Goal: Task Accomplishment & Management: Use online tool/utility

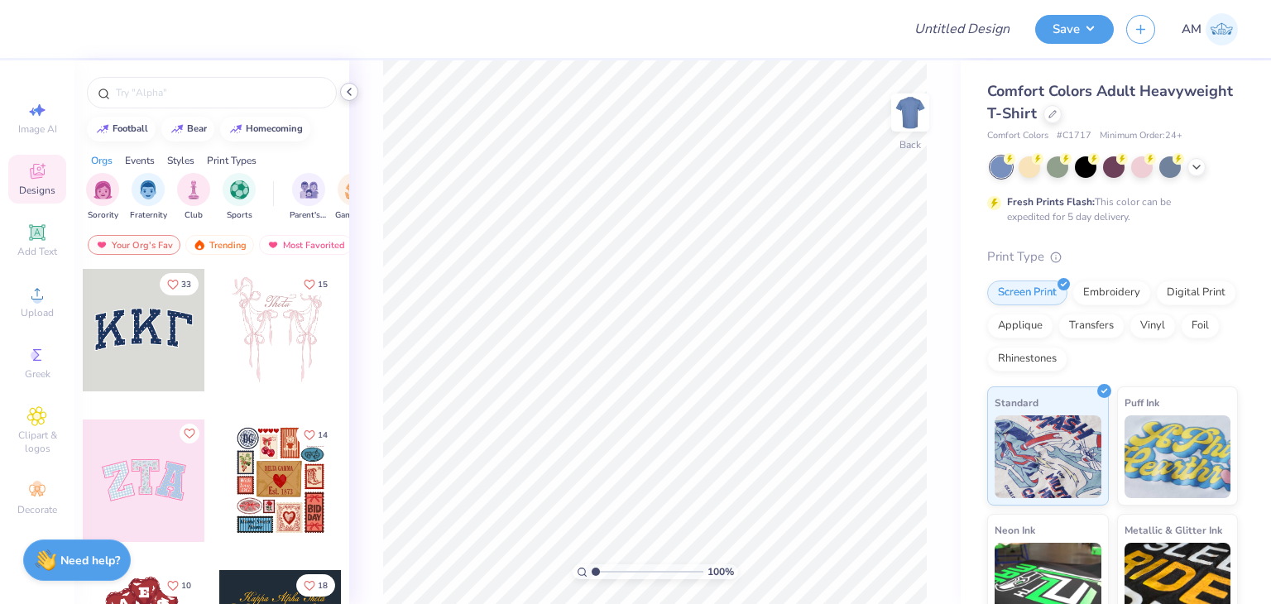
click at [351, 89] on icon at bounding box center [349, 91] width 13 height 13
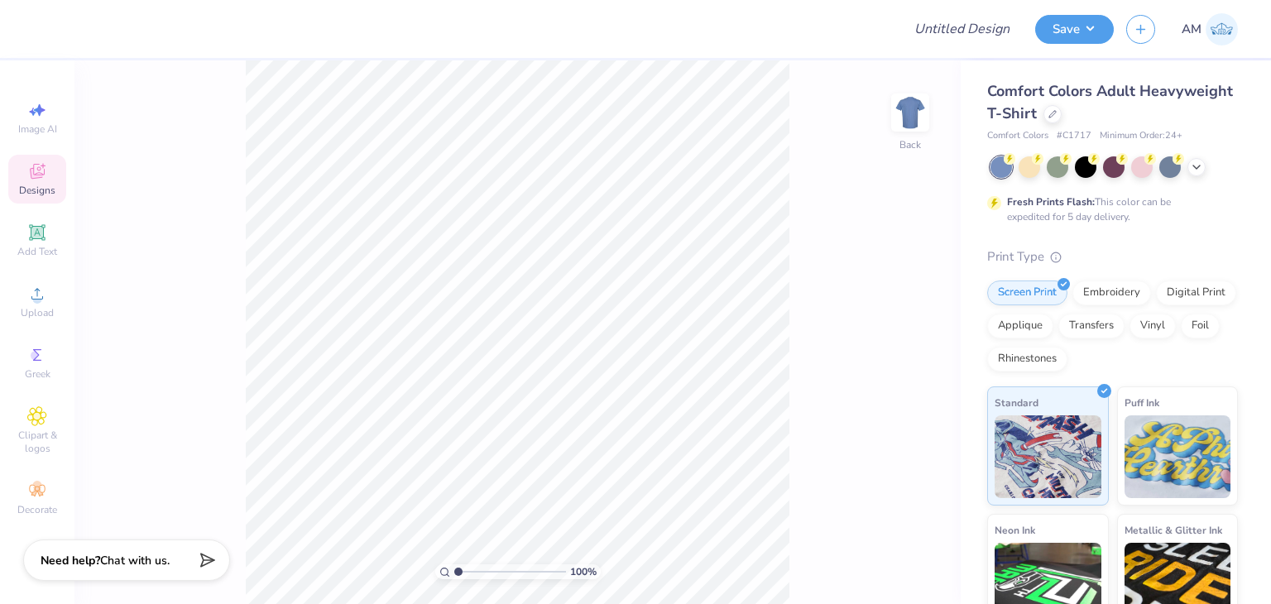
click at [1138, 106] on div "Comfort Colors Adult Heavyweight T-Shirt" at bounding box center [1112, 102] width 251 height 45
click at [1056, 117] on icon at bounding box center [1052, 112] width 8 height 8
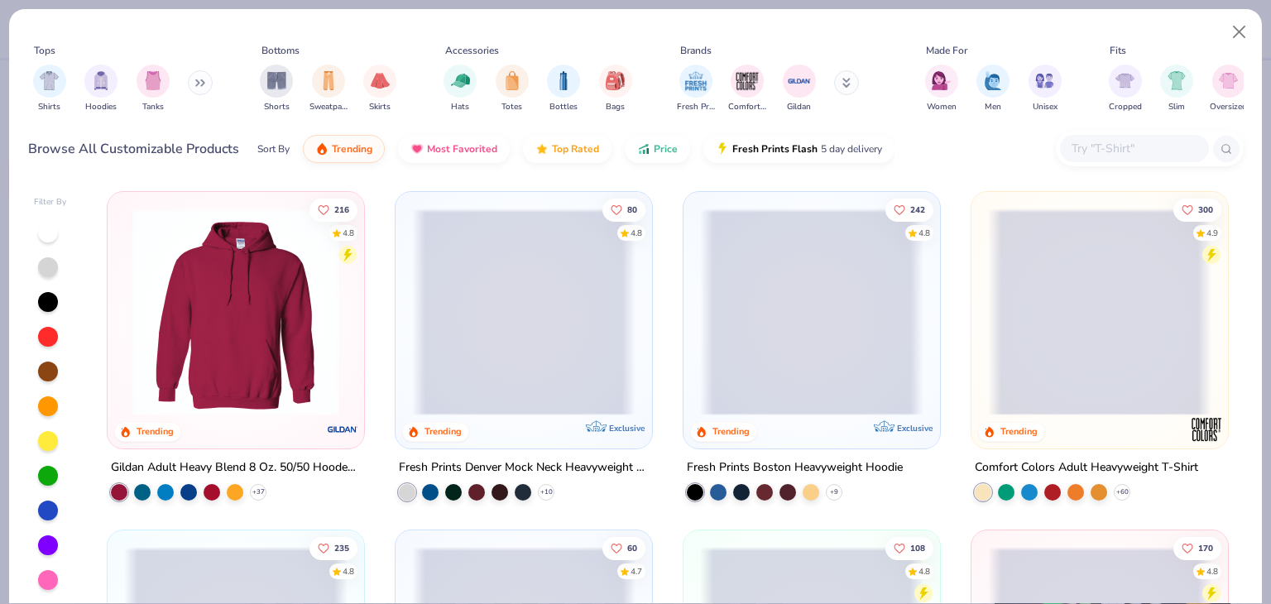
click at [1124, 163] on div at bounding box center [1150, 149] width 188 height 36
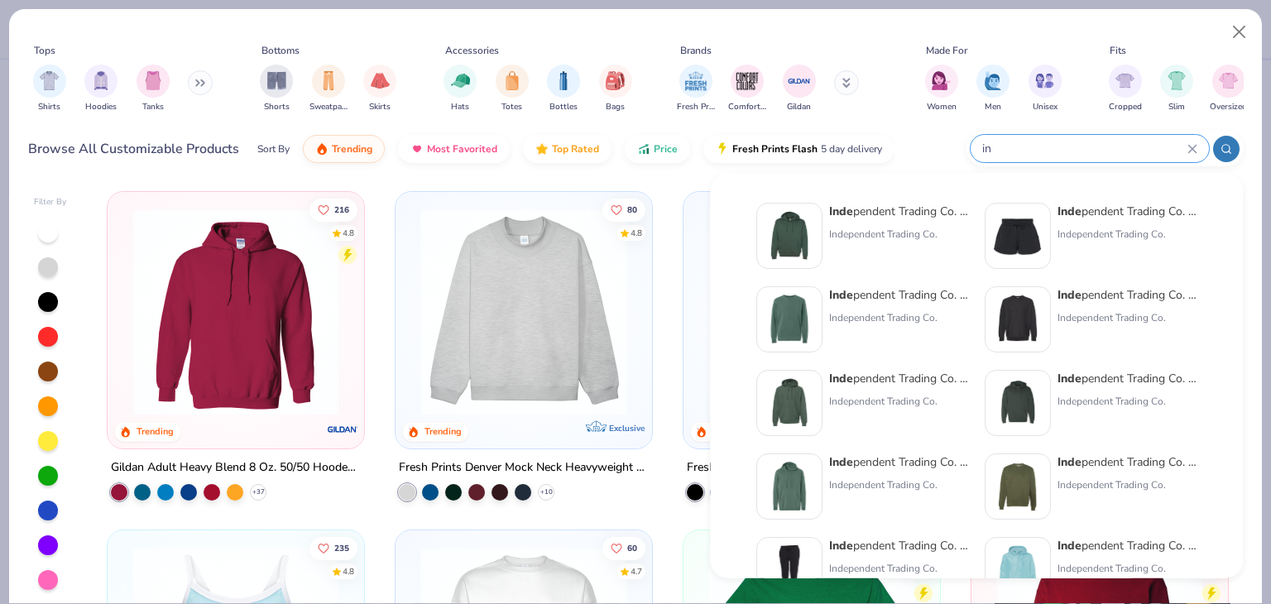
type input "i"
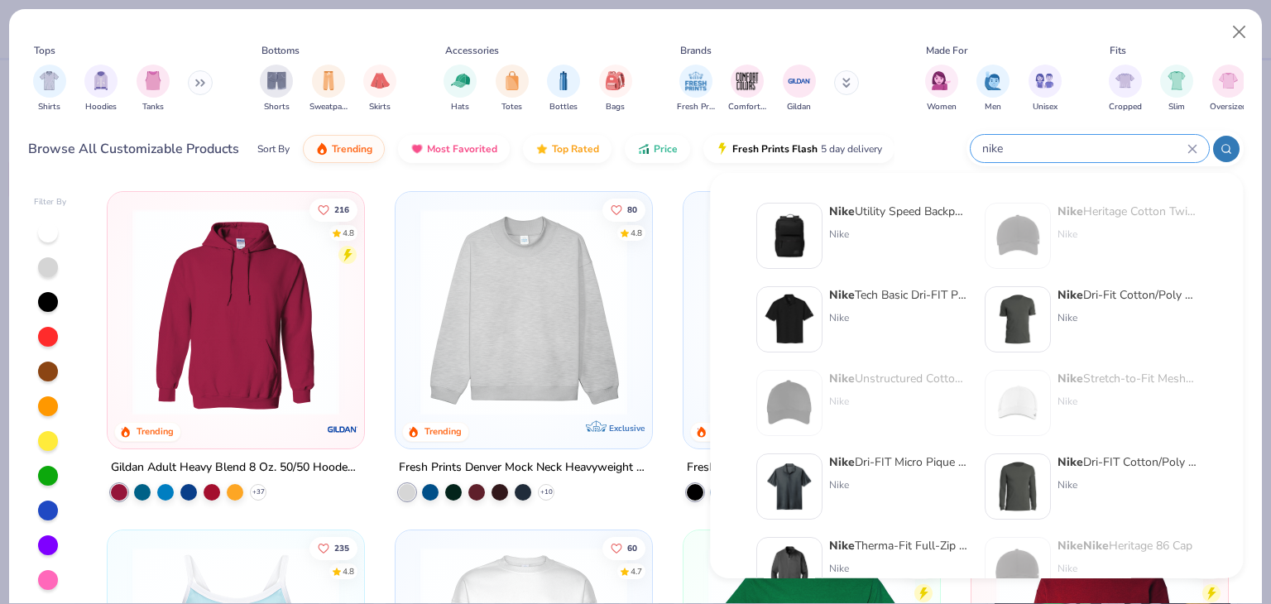
paste input "NKDR1513"
drag, startPoint x: 1013, startPoint y: 153, endPoint x: 930, endPoint y: 153, distance: 82.7
click at [930, 153] on div "Browse All Customizable Products Sort By Trending Most Favorited Top Rated Pric…" at bounding box center [635, 149] width 1215 height 46
drag, startPoint x: 1006, startPoint y: 146, endPoint x: 994, endPoint y: 149, distance: 12.7
click at [994, 149] on input "nike NKDR1513" at bounding box center [1083, 148] width 207 height 19
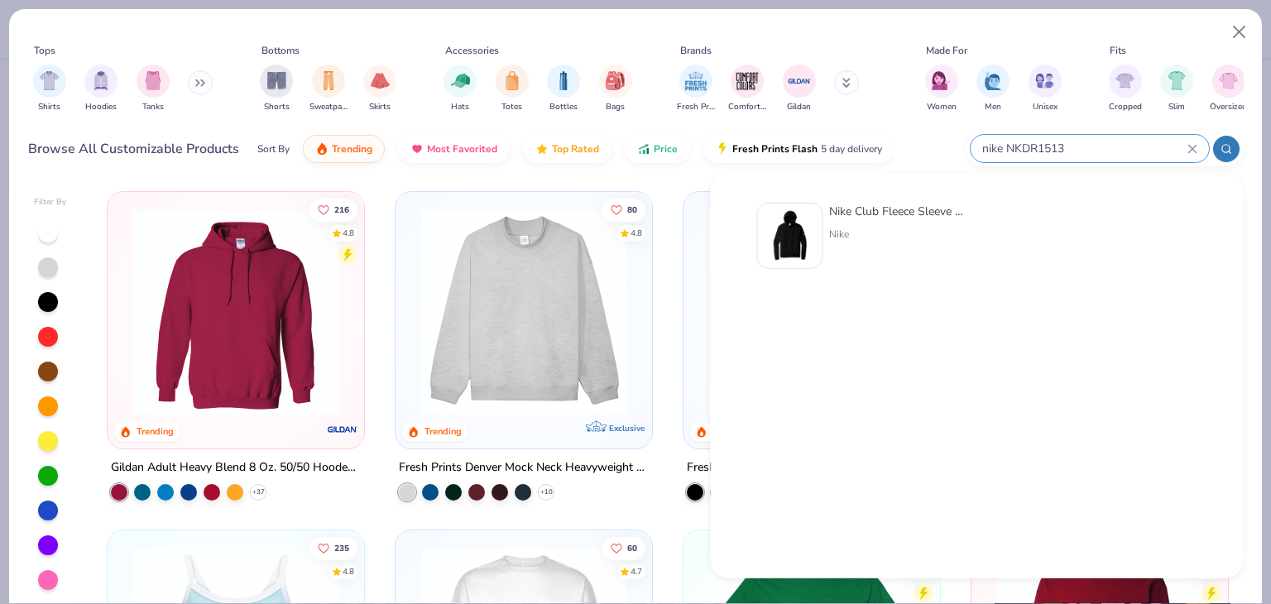
type input "nike NKDR1513"
click at [951, 213] on div "Nike Club Fleece Sleeve Swoosh Full-Zip Hoodie" at bounding box center [898, 211] width 139 height 17
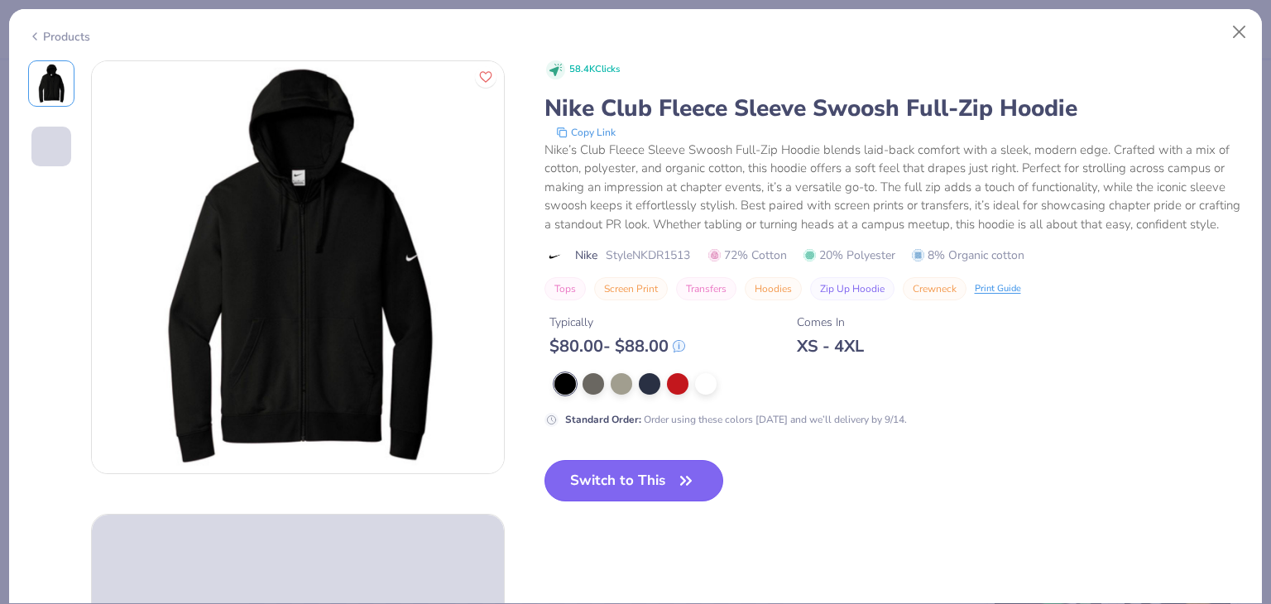
drag, startPoint x: 690, startPoint y: 478, endPoint x: 688, endPoint y: 499, distance: 20.7
click at [690, 479] on button "Switch to This" at bounding box center [634, 480] width 180 height 41
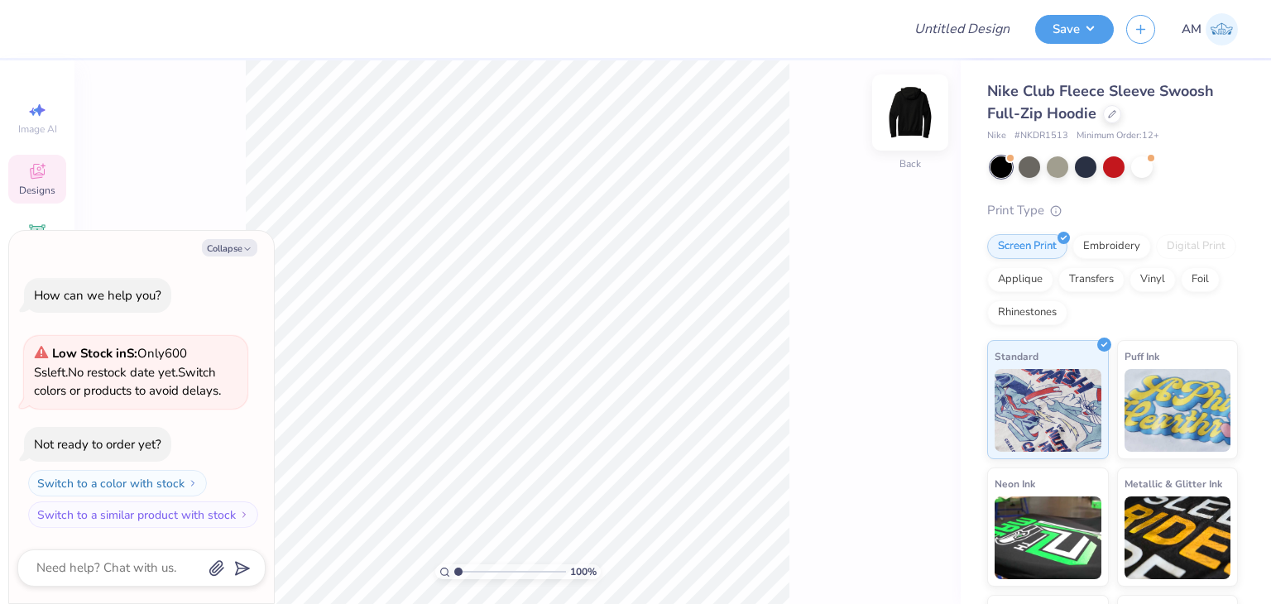
click at [917, 128] on img at bounding box center [910, 112] width 66 height 66
click at [252, 247] on button "Collapse" at bounding box center [229, 247] width 55 height 17
type textarea "x"
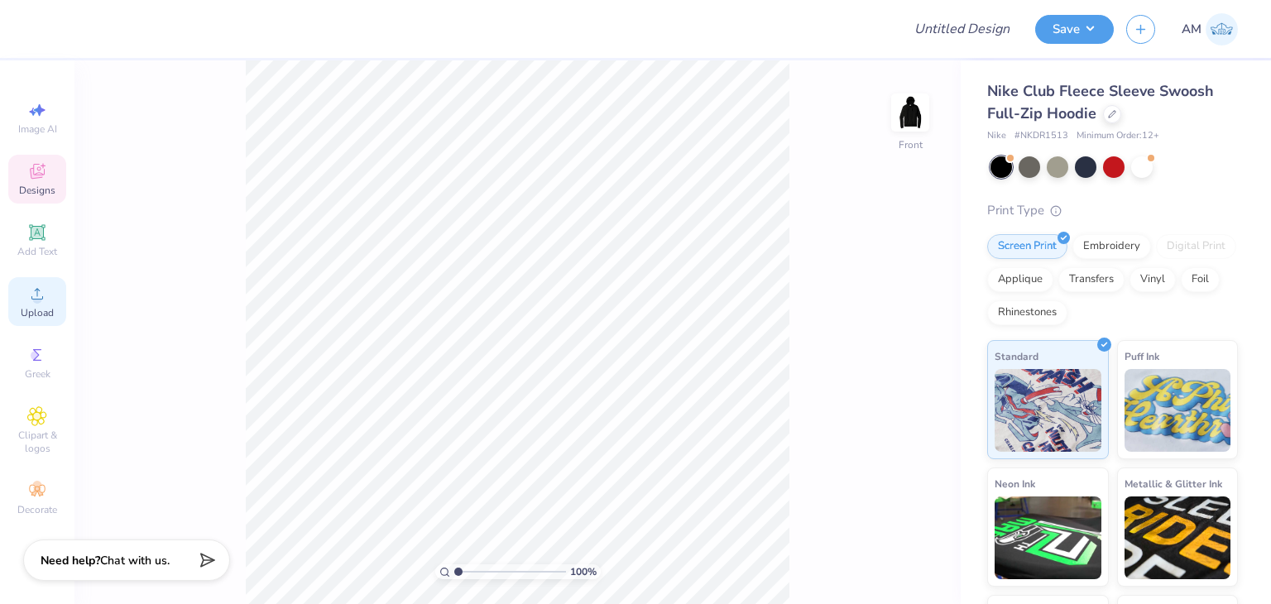
click at [40, 307] on span "Upload" at bounding box center [37, 312] width 33 height 13
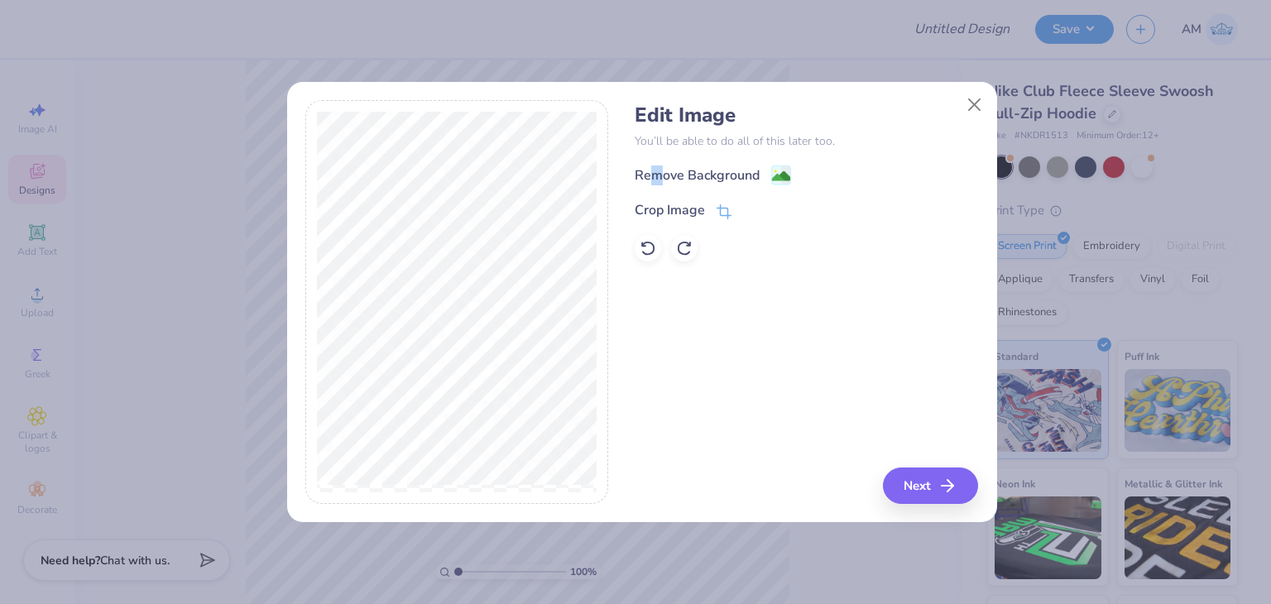
click at [658, 170] on div "Remove Background" at bounding box center [697, 175] width 125 height 20
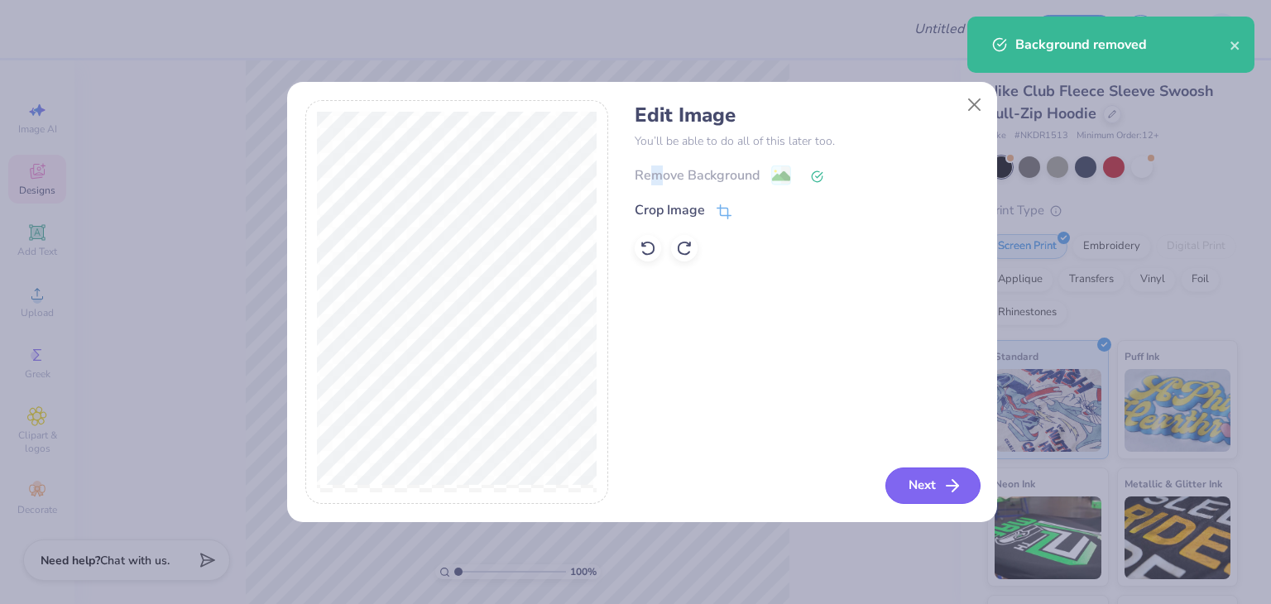
click at [938, 491] on button "Next" at bounding box center [932, 485] width 95 height 36
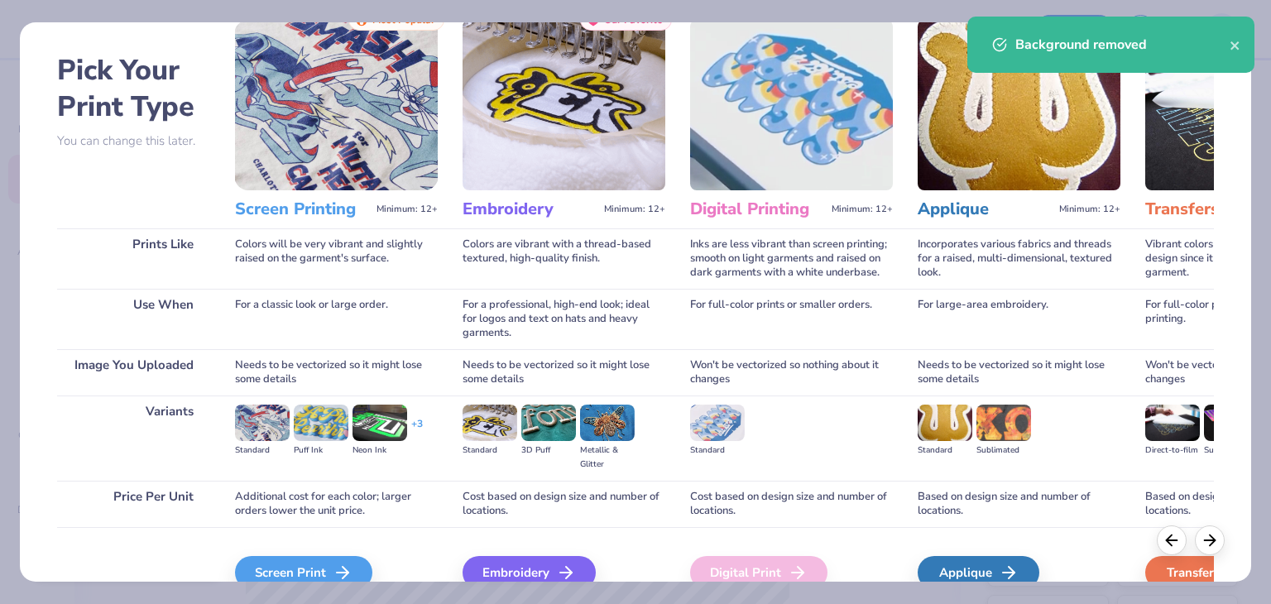
scroll to position [138, 0]
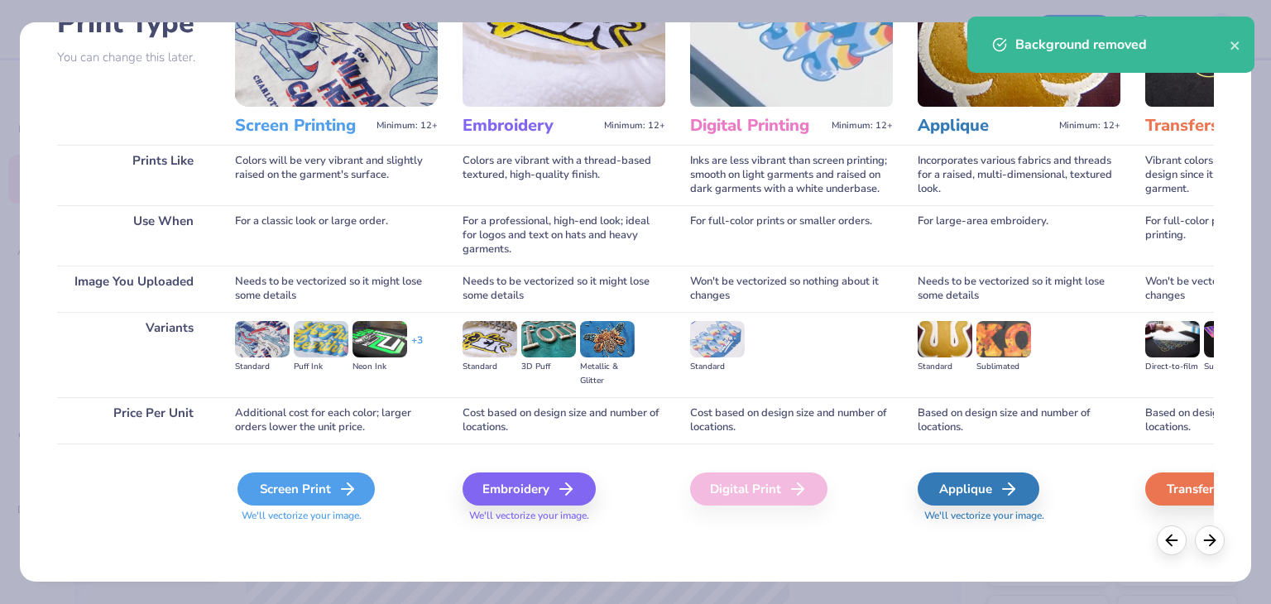
click at [362, 476] on div "Screen Print" at bounding box center [305, 488] width 137 height 33
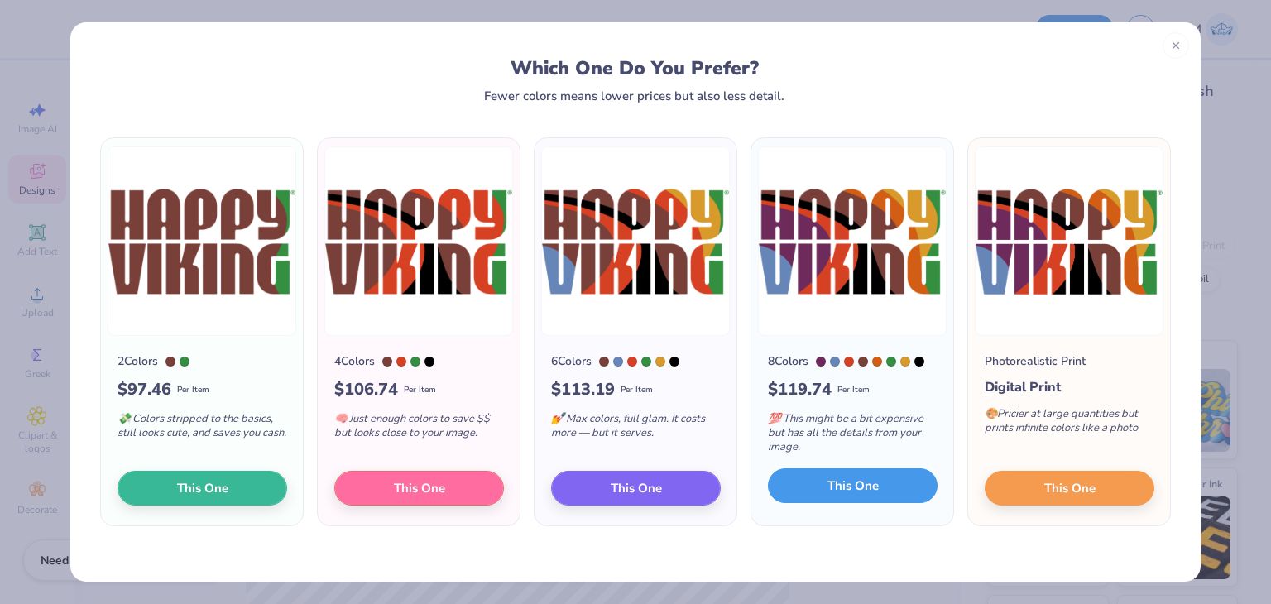
click at [900, 478] on button "This One" at bounding box center [853, 485] width 170 height 35
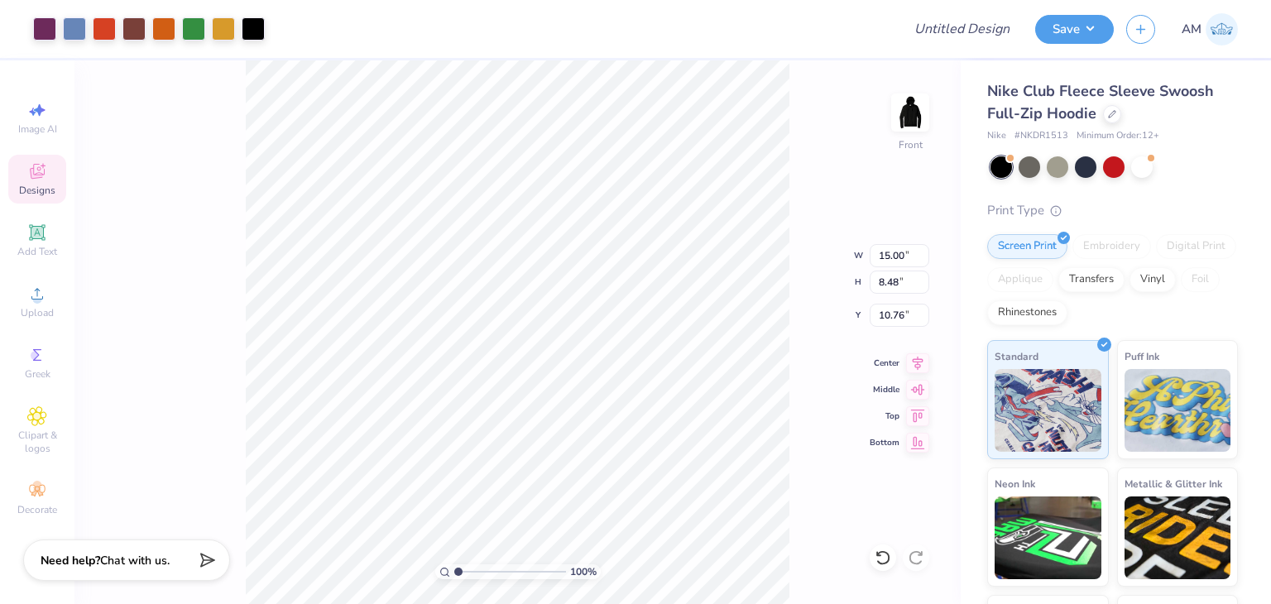
type input "8.97"
type input "5.07"
type input "8.04"
click at [257, 46] on div "Art colors" at bounding box center [132, 29] width 265 height 58
click at [256, 41] on div "Art colors" at bounding box center [132, 29] width 265 height 58
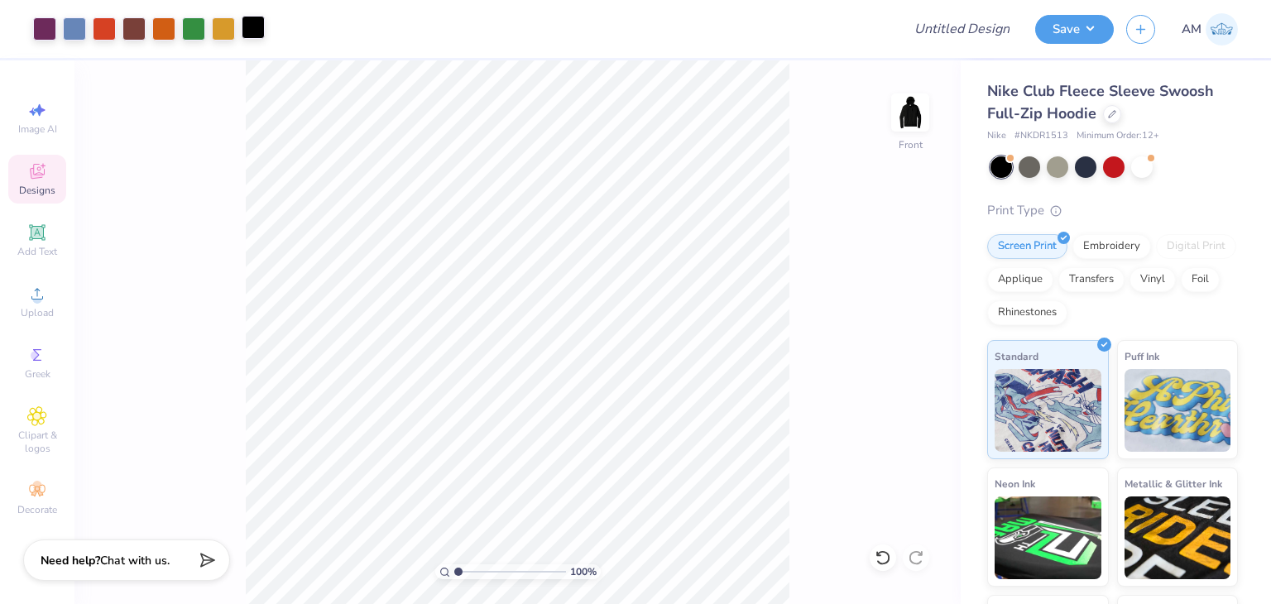
click at [261, 24] on div at bounding box center [253, 27] width 23 height 23
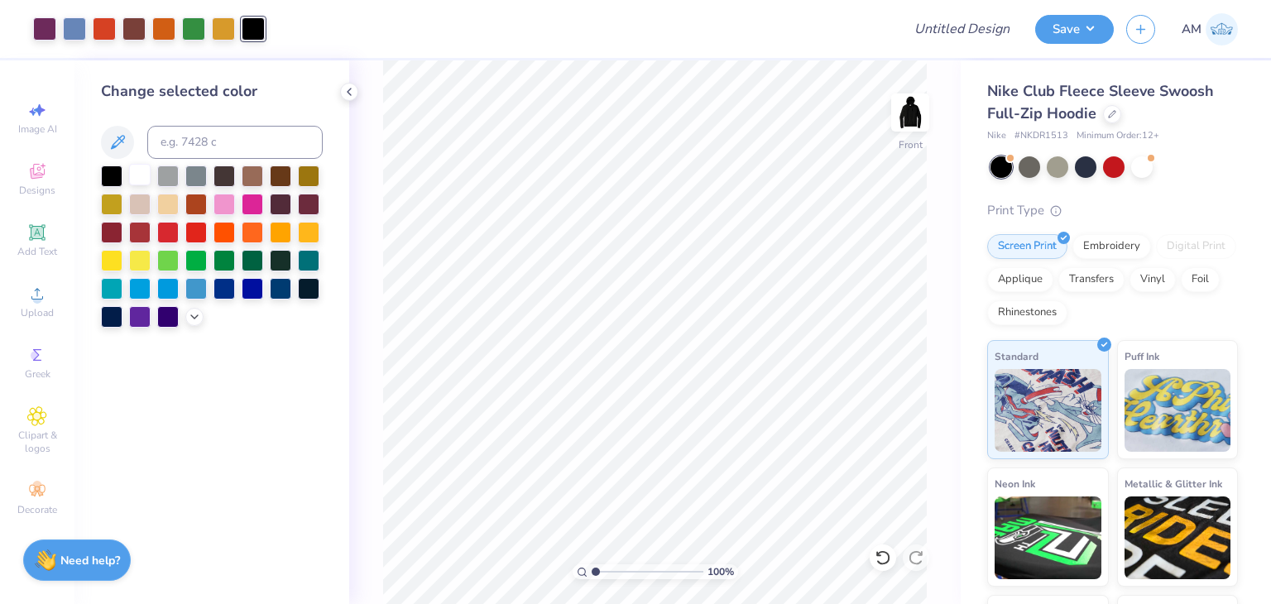
click at [136, 175] on div at bounding box center [140, 175] width 22 height 22
click at [881, 551] on icon at bounding box center [882, 557] width 17 height 17
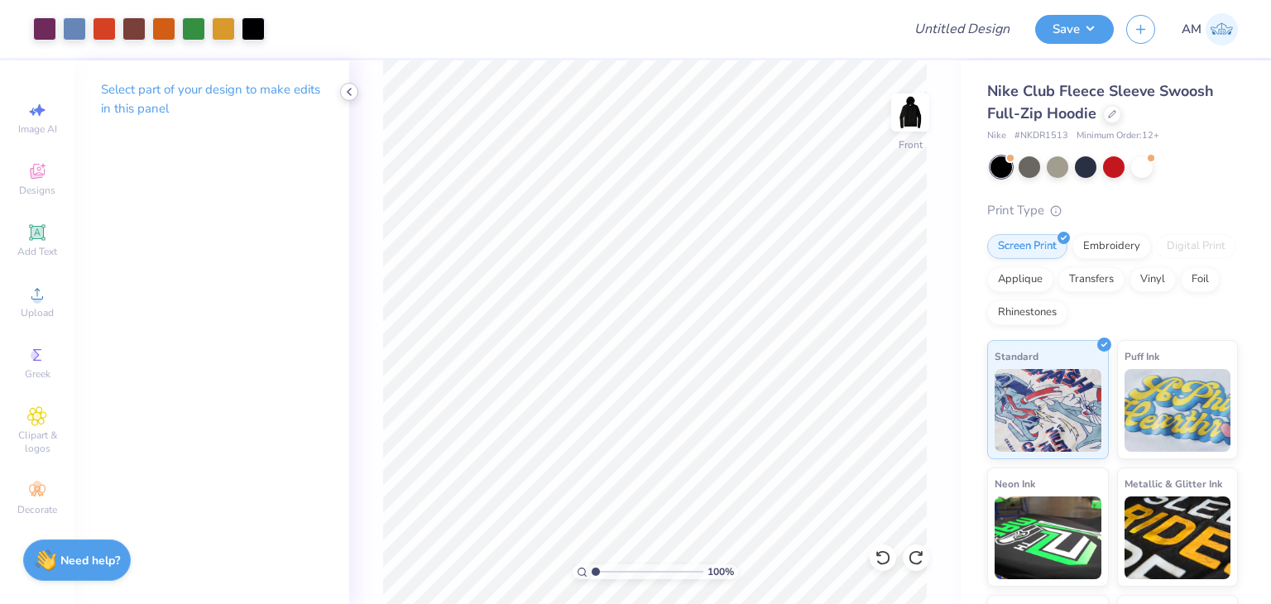
click at [347, 90] on icon at bounding box center [349, 91] width 13 height 13
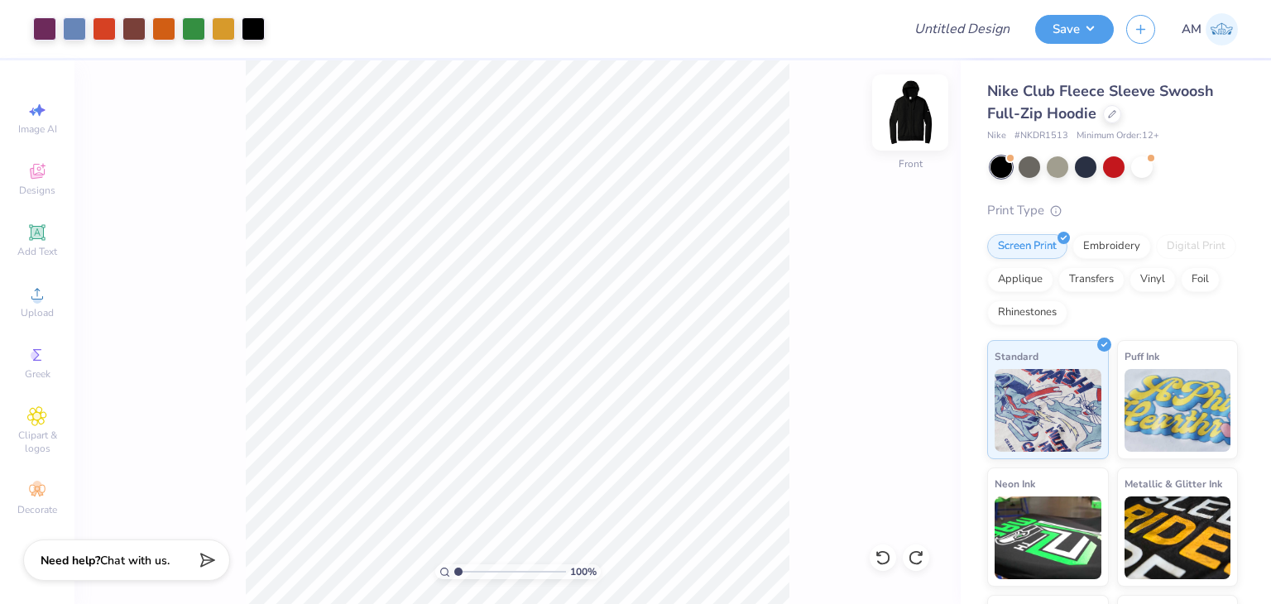
click at [915, 110] on img at bounding box center [910, 112] width 66 height 66
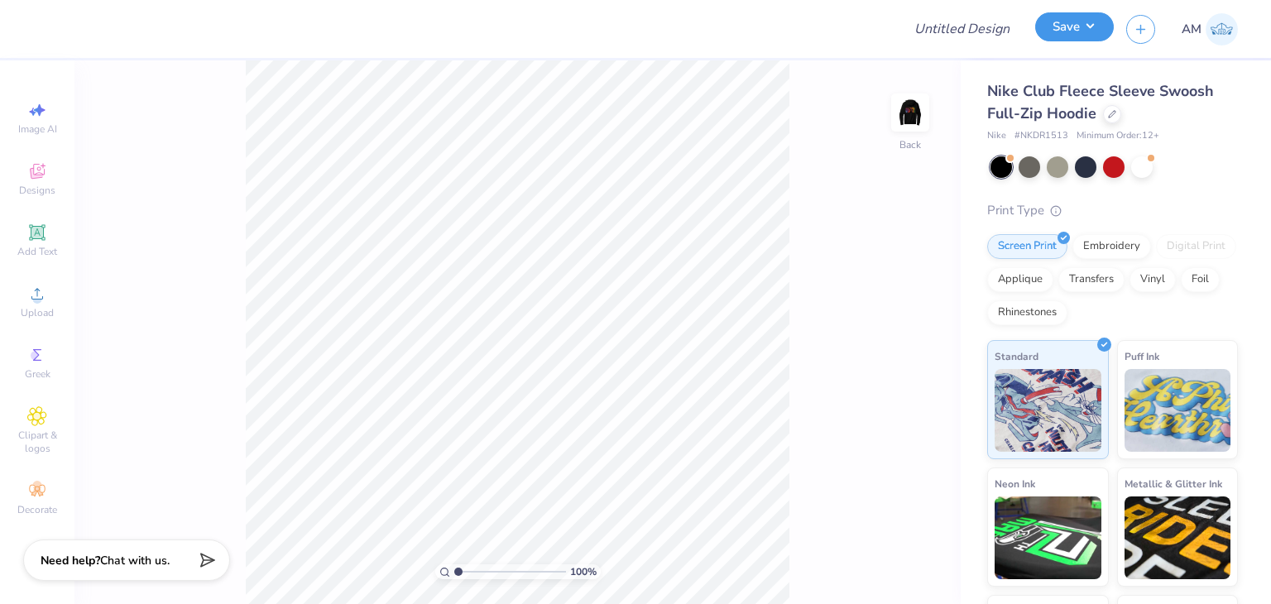
click at [1105, 27] on button "Save" at bounding box center [1074, 26] width 79 height 29
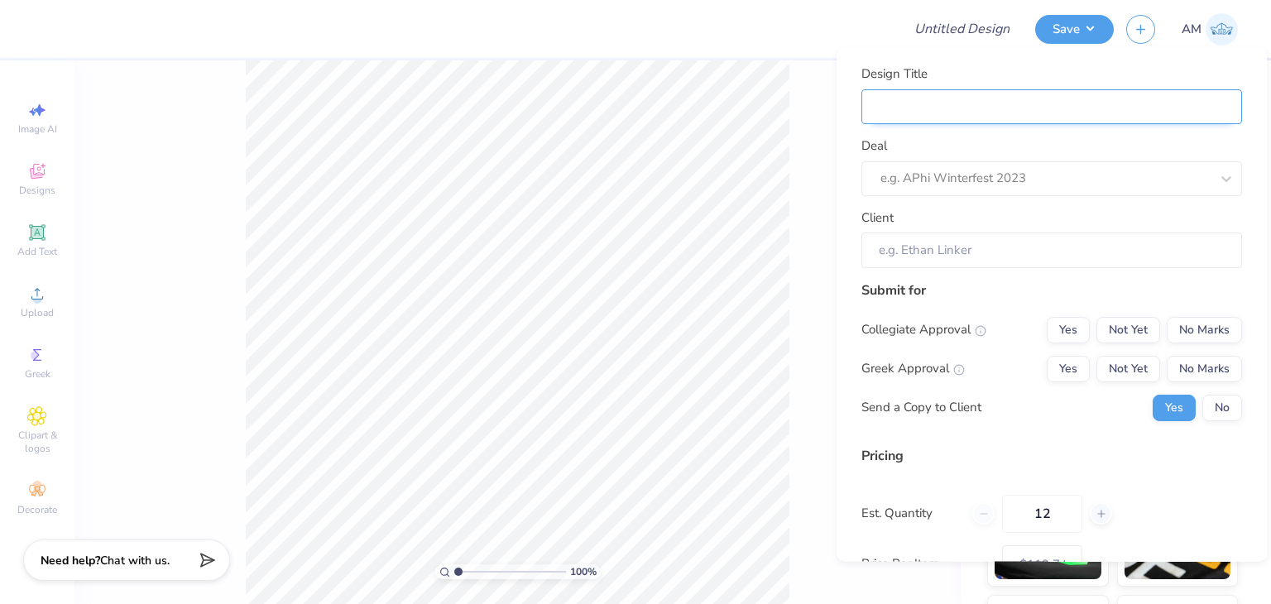
click at [1085, 104] on input "Design Title" at bounding box center [1051, 107] width 381 height 36
type input "H"
type input "HV"
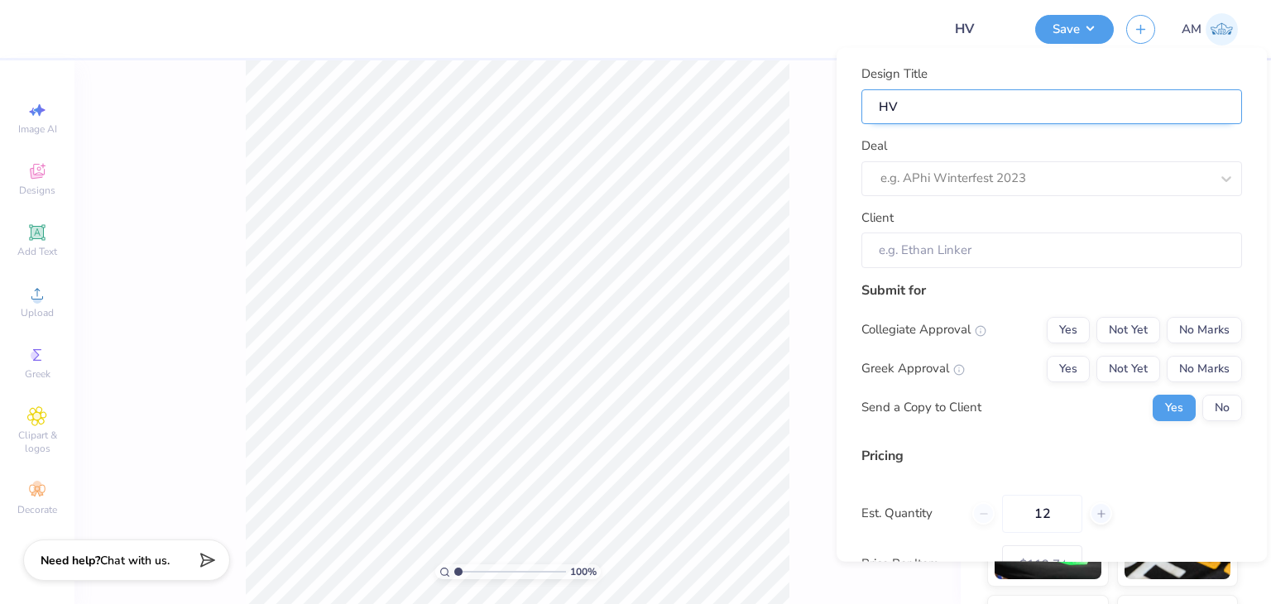
type input "HV"
type input "HV H"
type input "HV Ho"
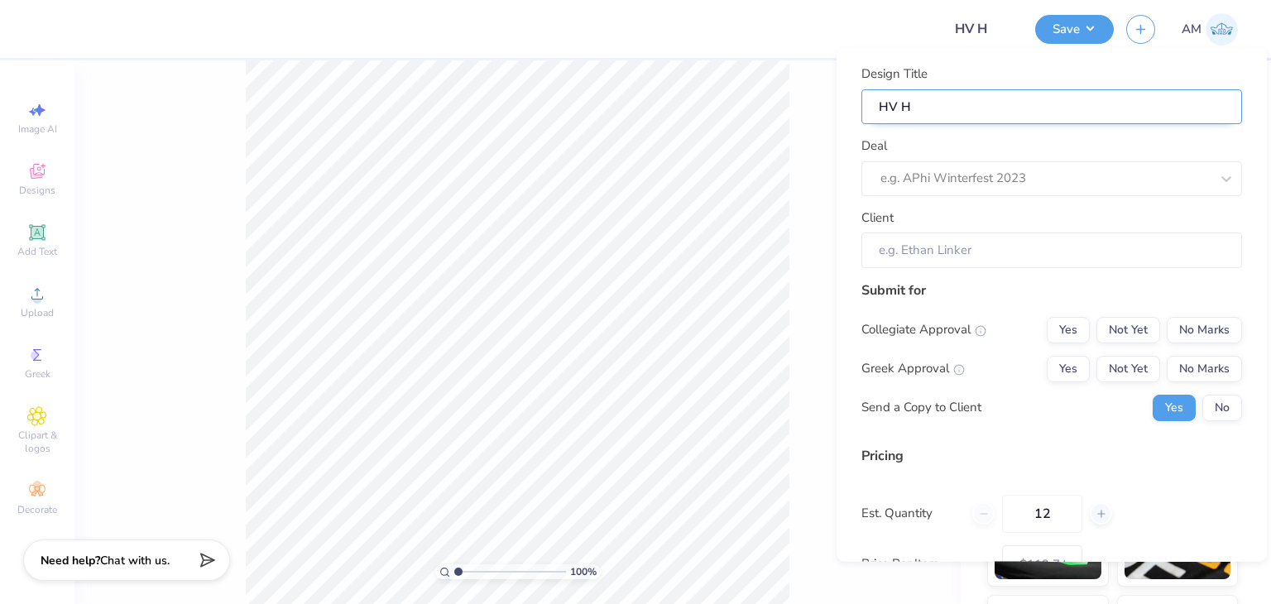
type input "HV Ho"
type input "HV Hoo"
type input "HV Hood"
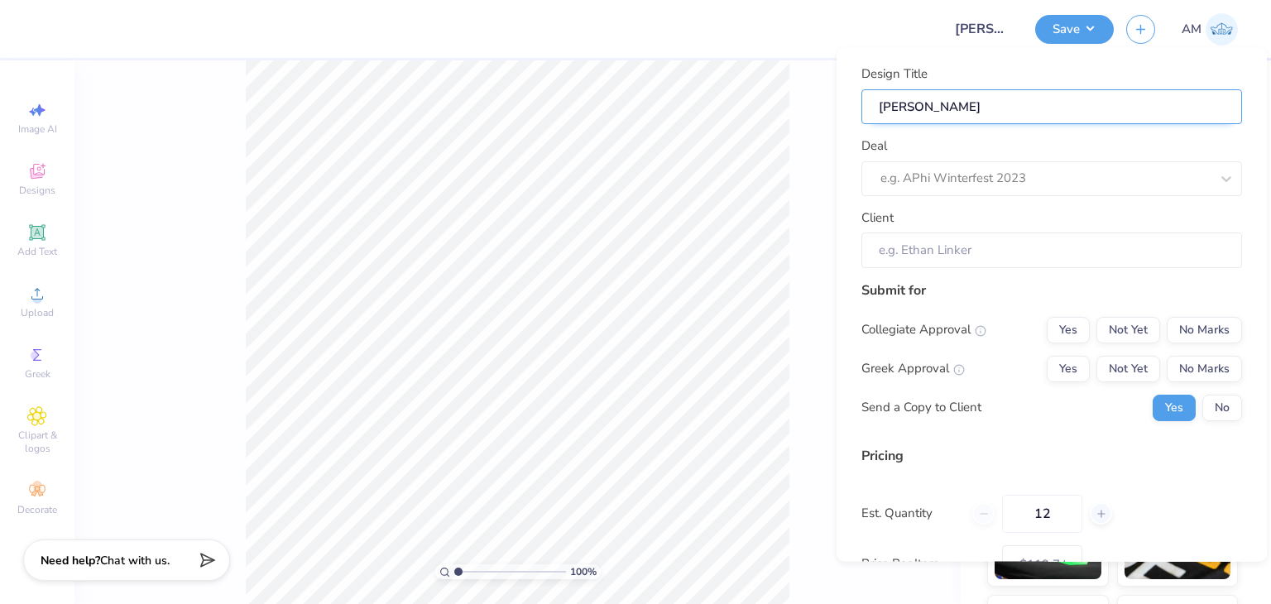
type input "HV Hoodi"
type input "HV Hoodie"
type input "HV Hoodies"
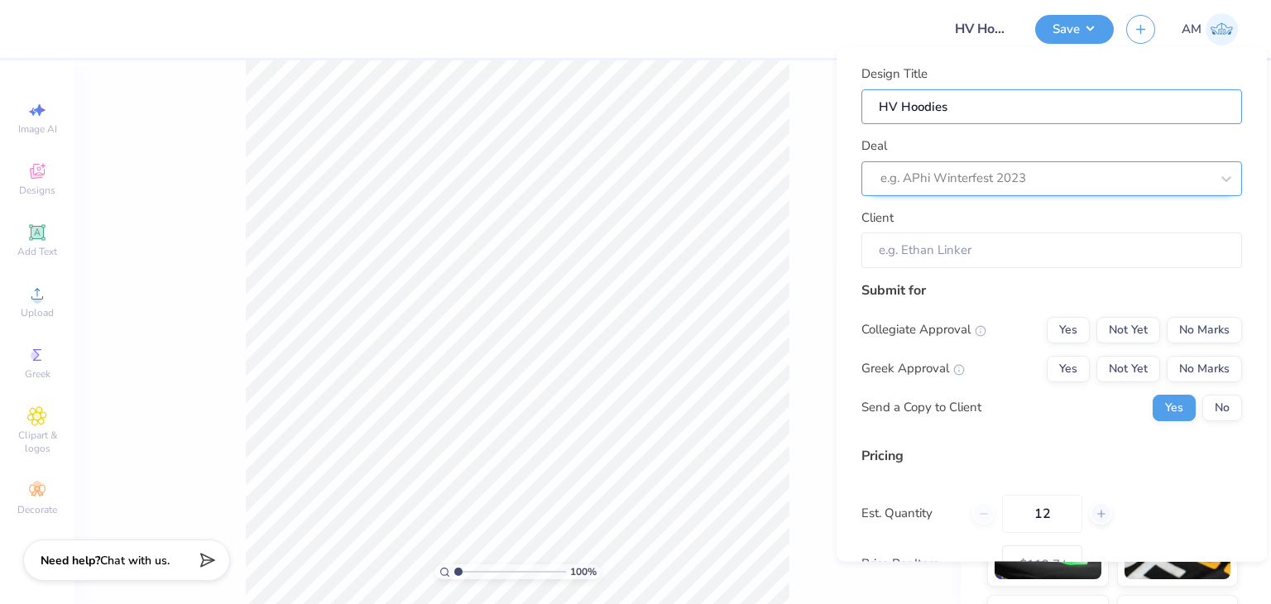
type input "HV Hoodies"
click at [1028, 176] on div at bounding box center [1044, 178] width 329 height 22
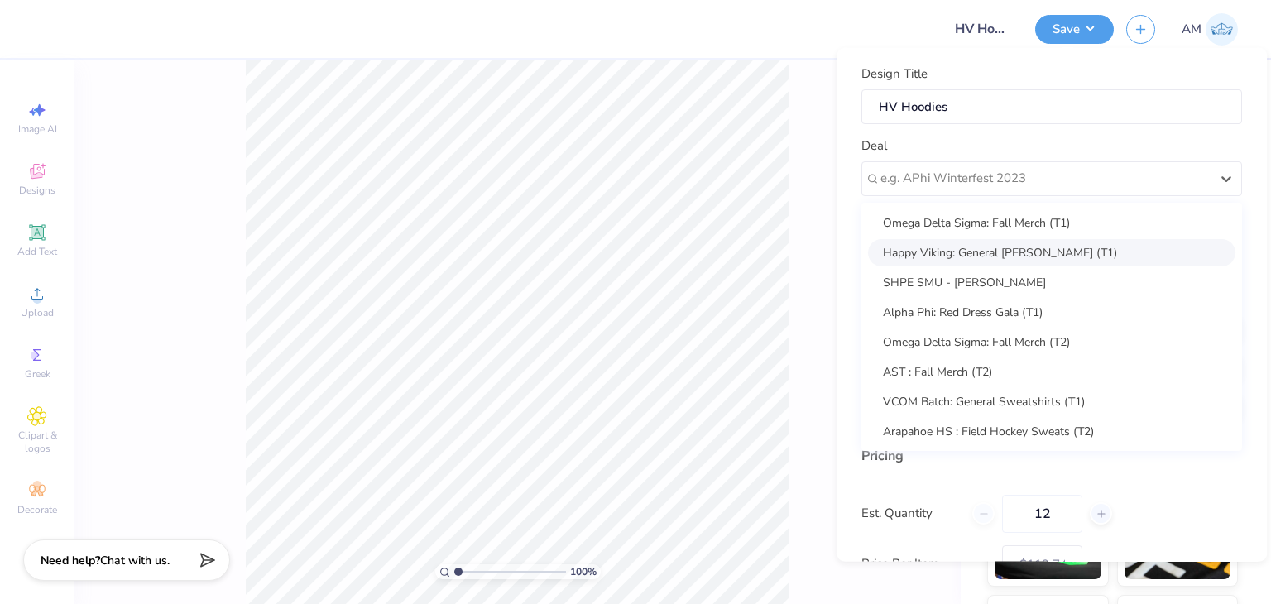
click at [999, 259] on div "Happy Viking: General Merch (T1)" at bounding box center [1051, 251] width 367 height 27
type input "Grace Greenwood"
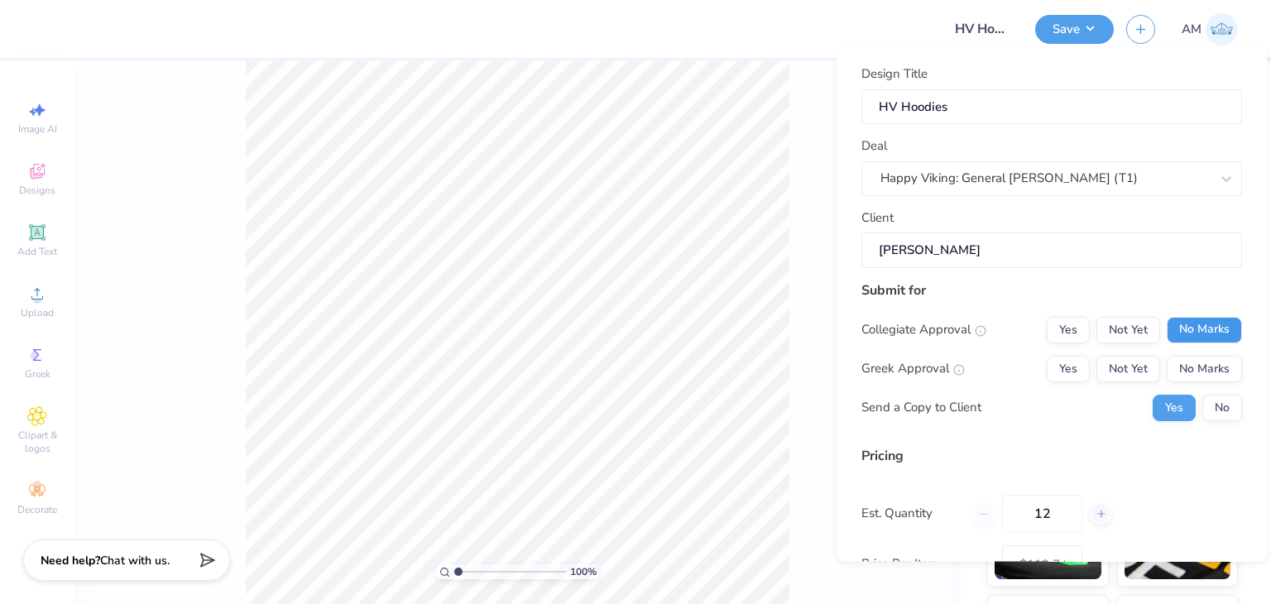
click at [1200, 337] on button "No Marks" at bounding box center [1203, 329] width 75 height 26
click at [1199, 355] on button "No Marks" at bounding box center [1203, 368] width 75 height 26
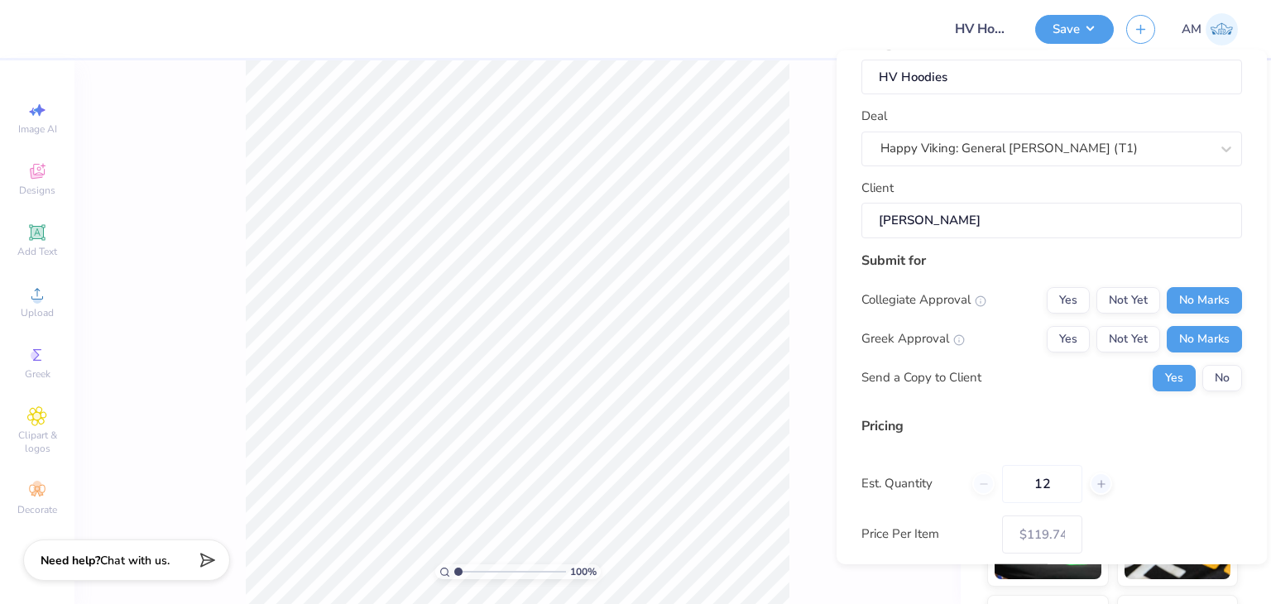
scroll to position [151, 0]
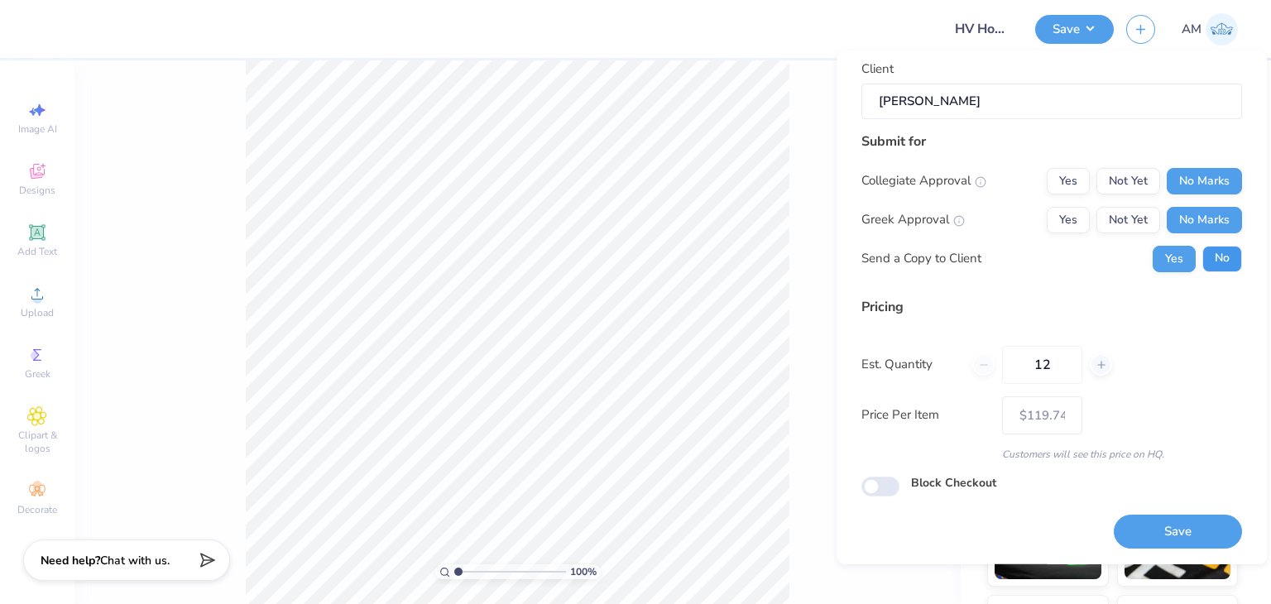
click at [1208, 248] on button "No" at bounding box center [1222, 258] width 40 height 26
click at [1181, 518] on button "Save" at bounding box center [1178, 532] width 128 height 34
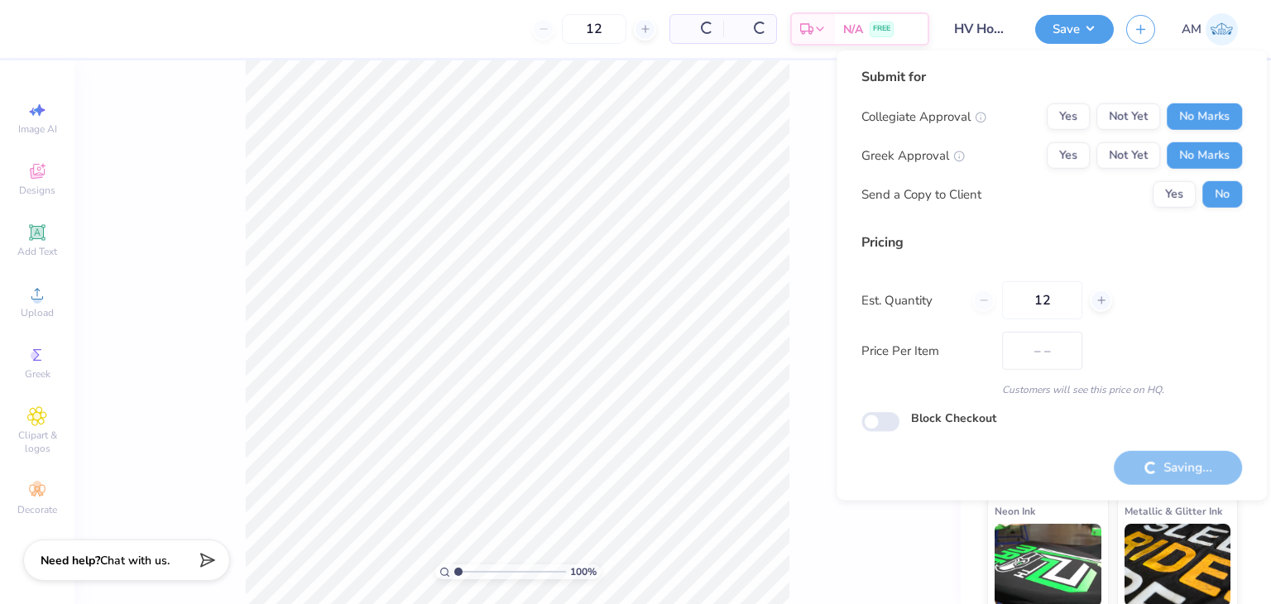
type input "$119.74"
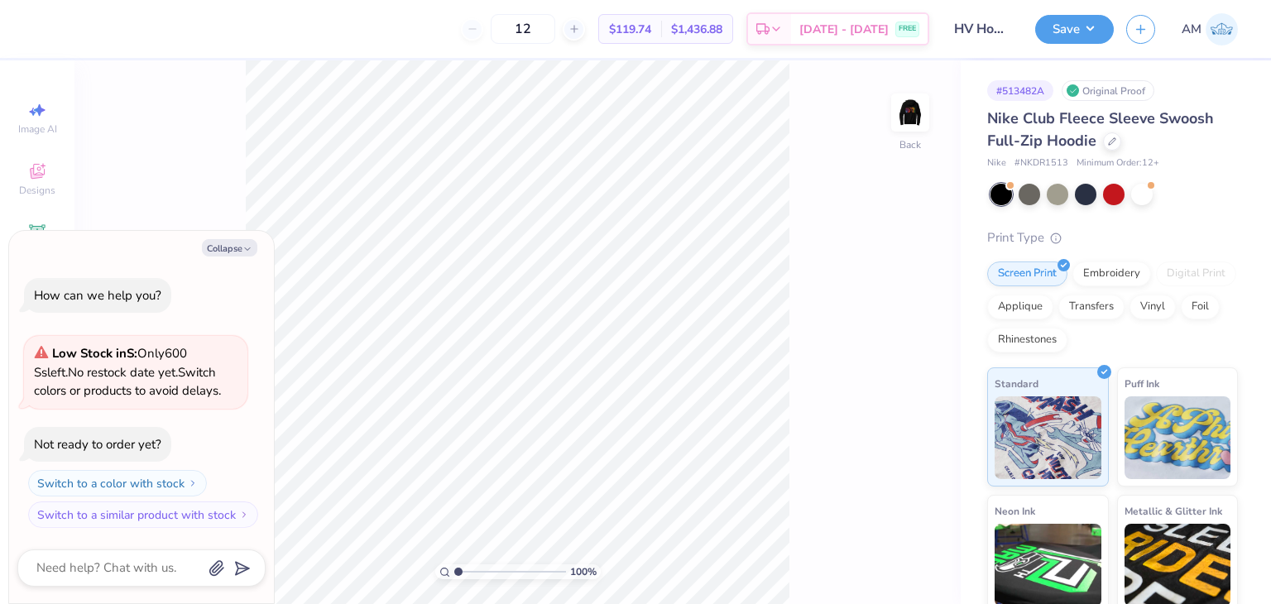
click at [941, 108] on div "100 % Back" at bounding box center [517, 332] width 886 height 544
click at [915, 105] on img at bounding box center [910, 112] width 66 height 66
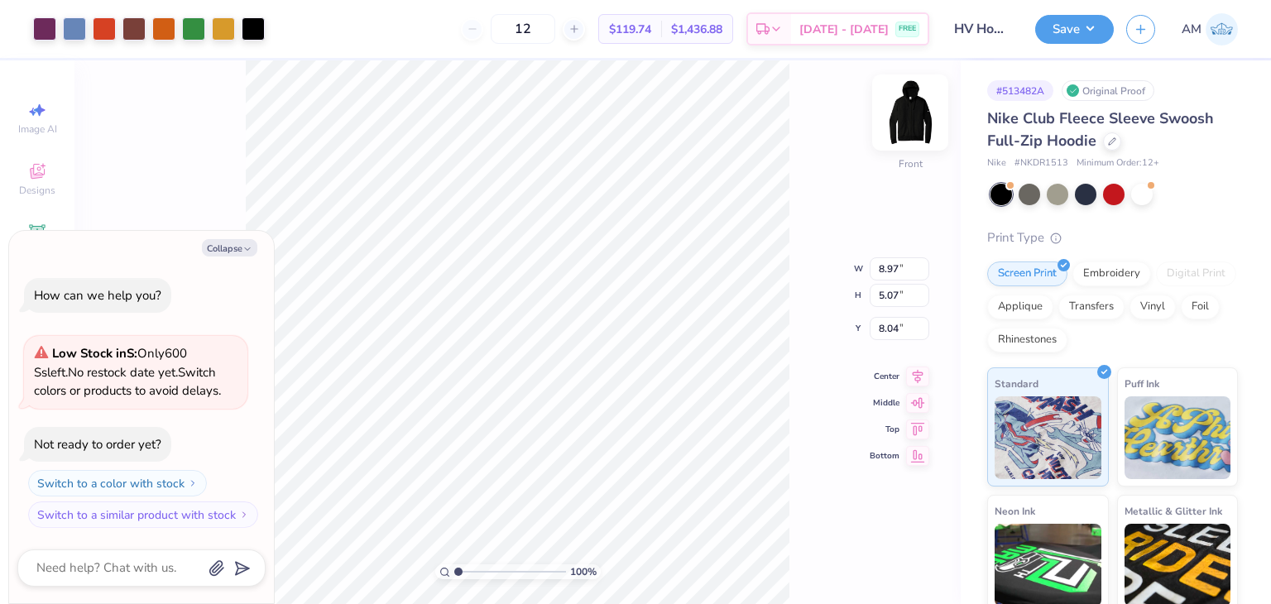
click at [910, 110] on img at bounding box center [910, 112] width 66 height 66
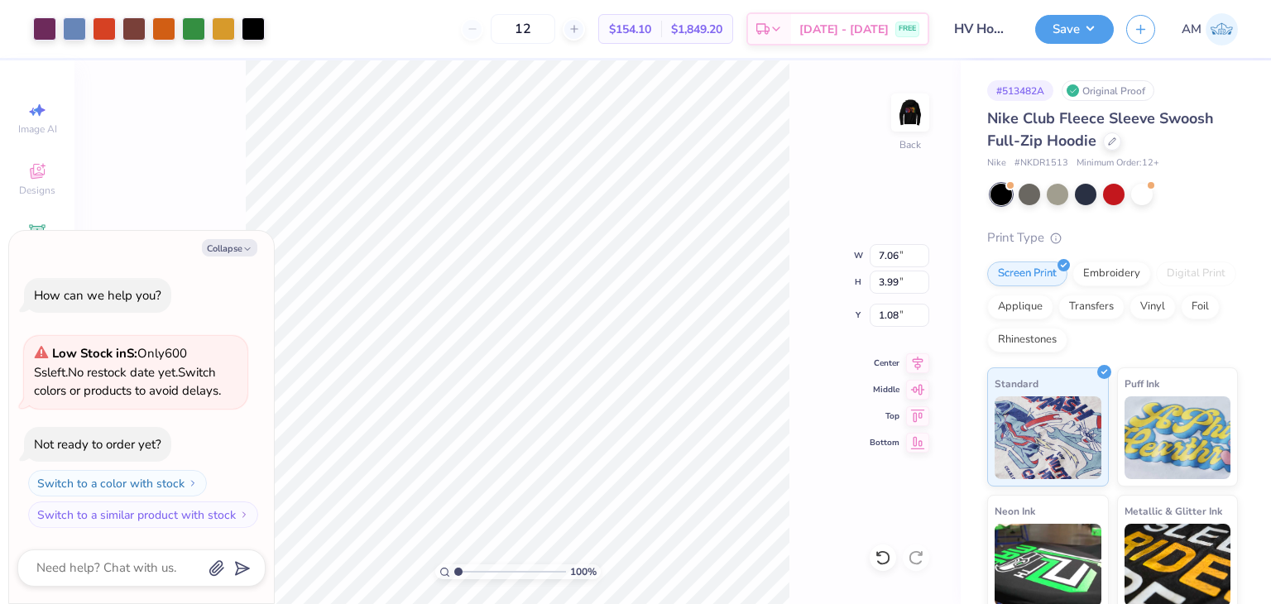
type textarea "x"
type input "4.03"
type input "2.28"
type textarea "x"
type input "3.00"
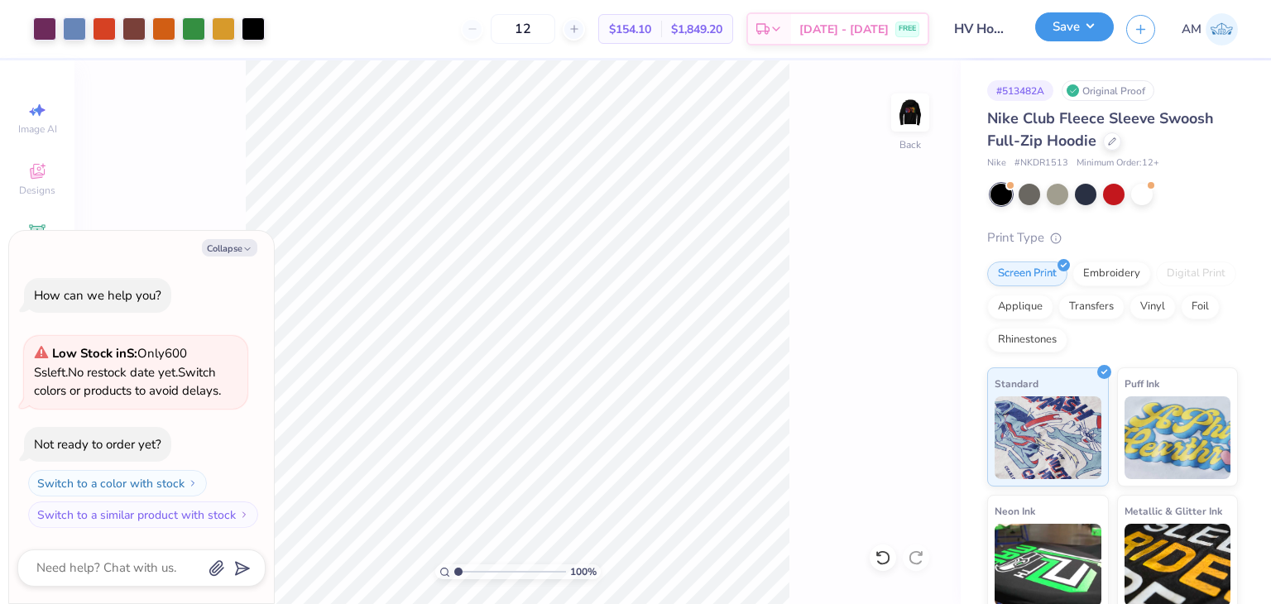
click at [1063, 26] on button "Save" at bounding box center [1074, 26] width 79 height 29
type textarea "x"
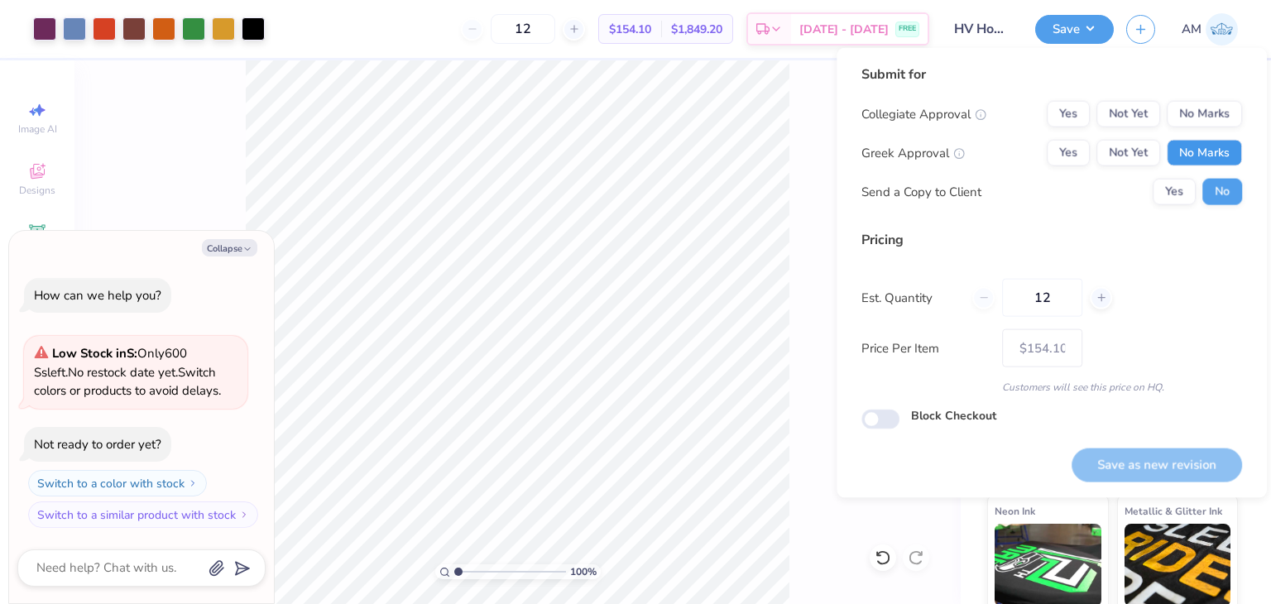
click at [1198, 151] on button "No Marks" at bounding box center [1203, 153] width 75 height 26
click at [1198, 124] on button "No Marks" at bounding box center [1203, 114] width 75 height 26
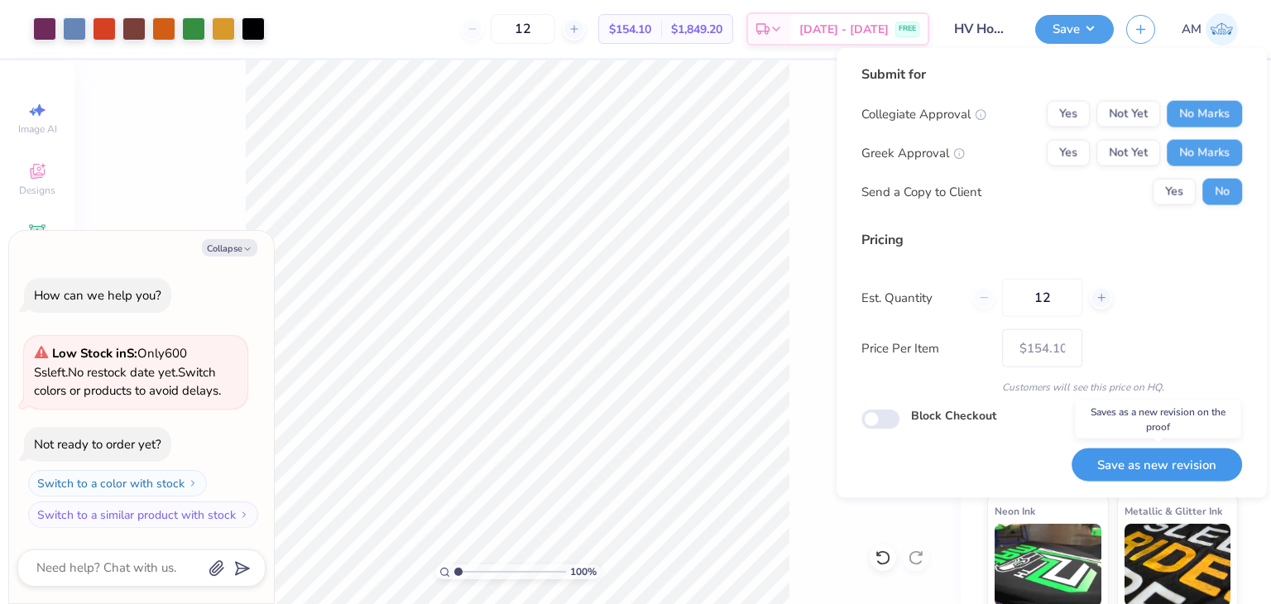
click at [1172, 472] on button "Save as new revision" at bounding box center [1156, 465] width 170 height 34
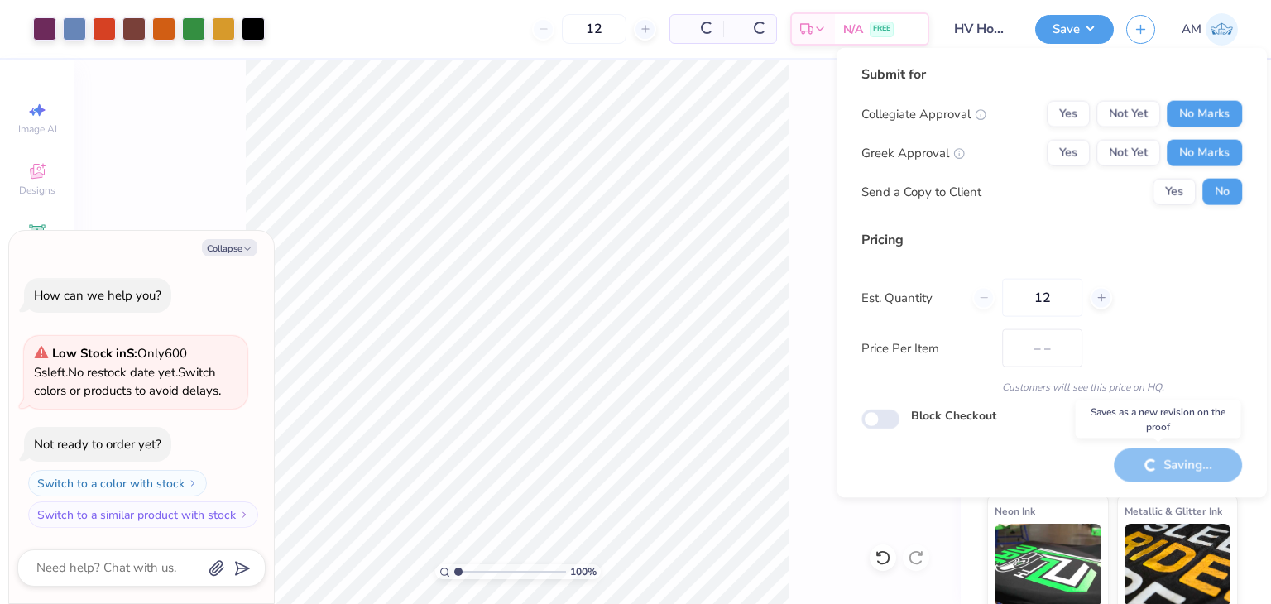
type input "$154.10"
type textarea "x"
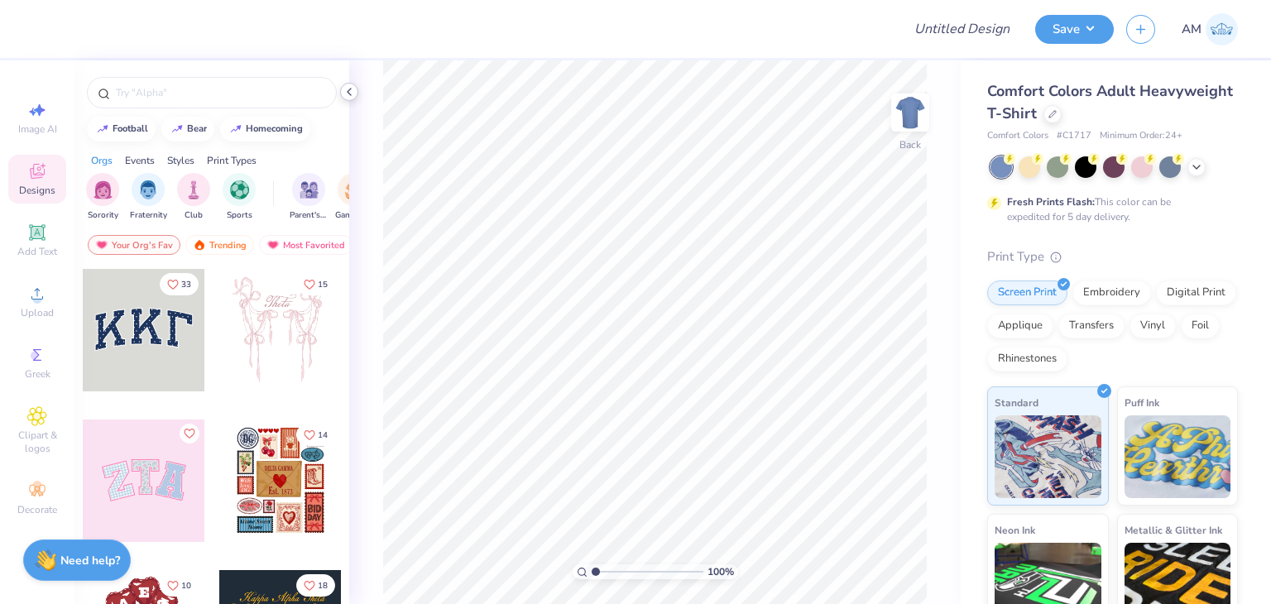
click at [351, 92] on icon at bounding box center [349, 91] width 13 height 13
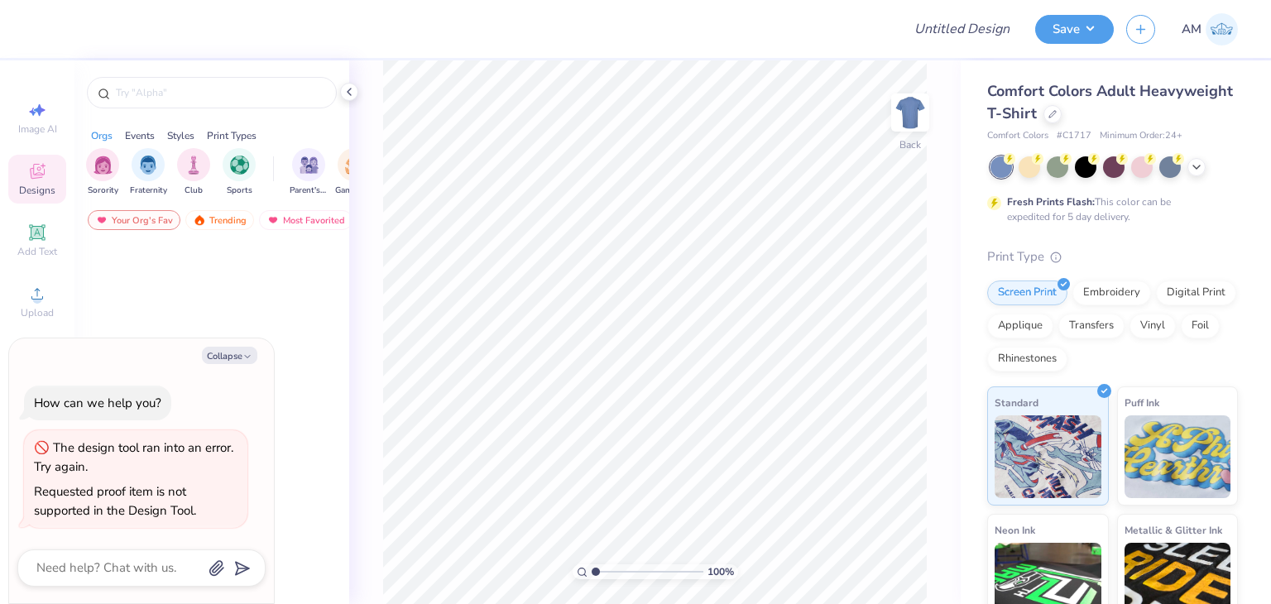
type textarea "x"
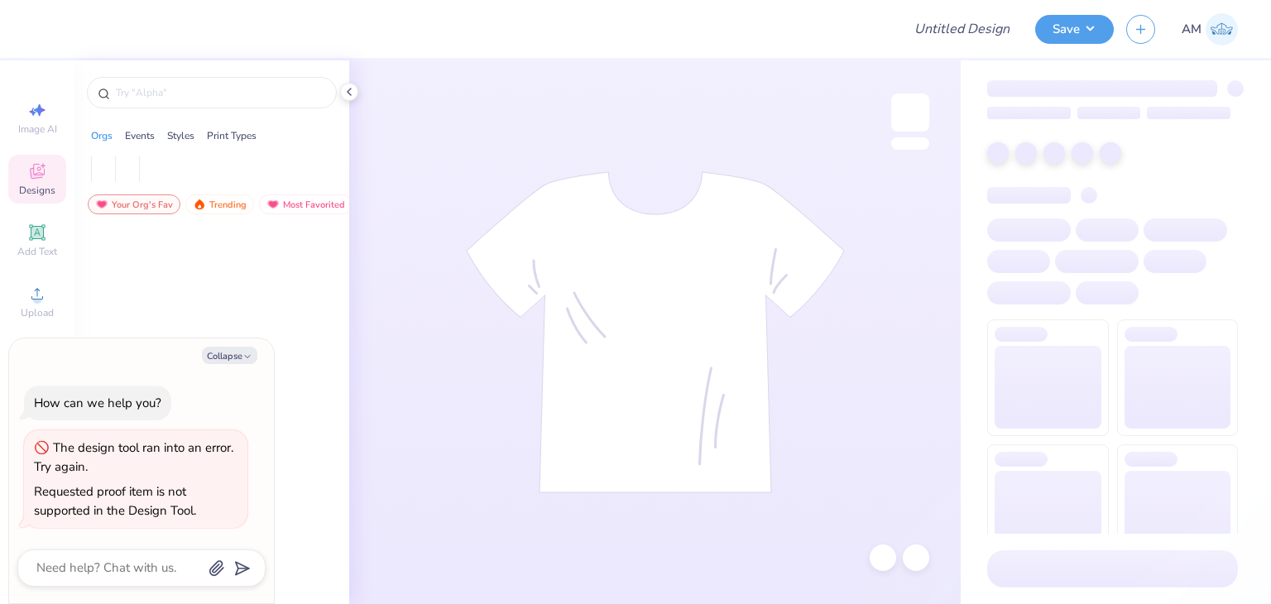
type textarea "x"
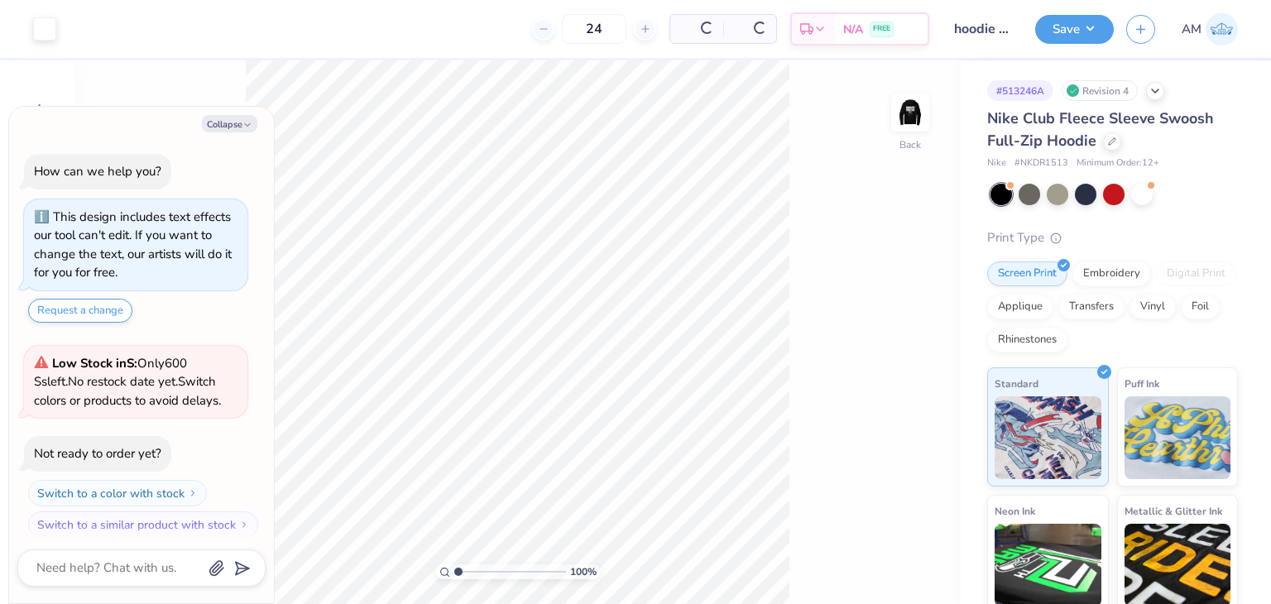
scroll to position [8, 0]
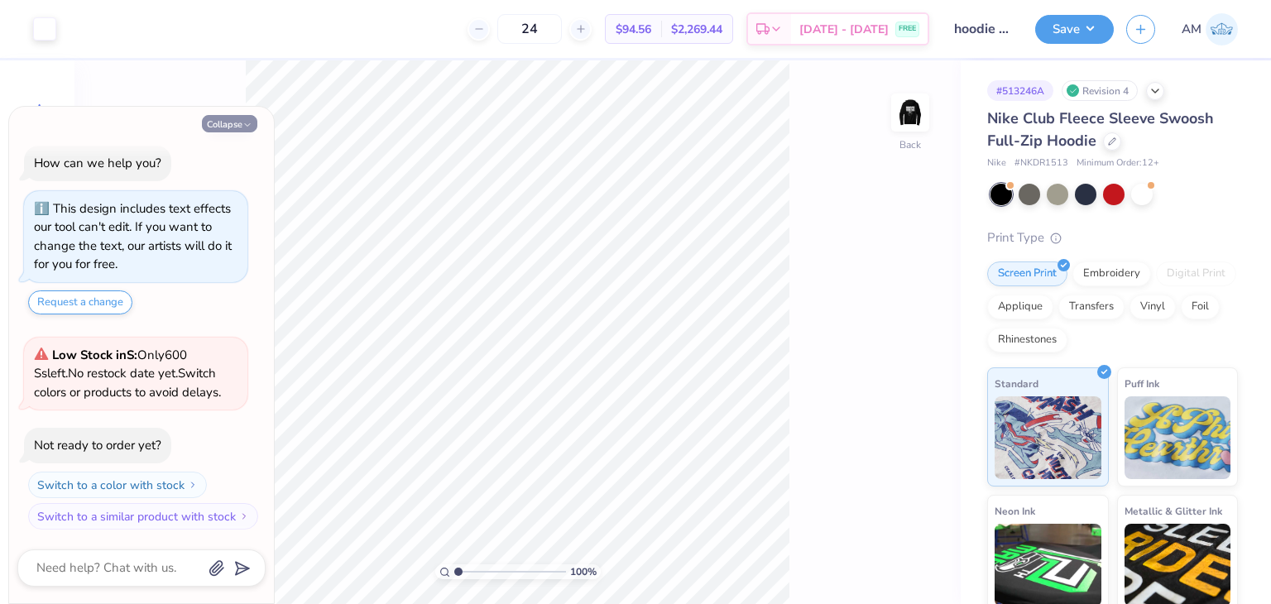
click at [238, 123] on button "Collapse" at bounding box center [229, 123] width 55 height 17
type textarea "x"
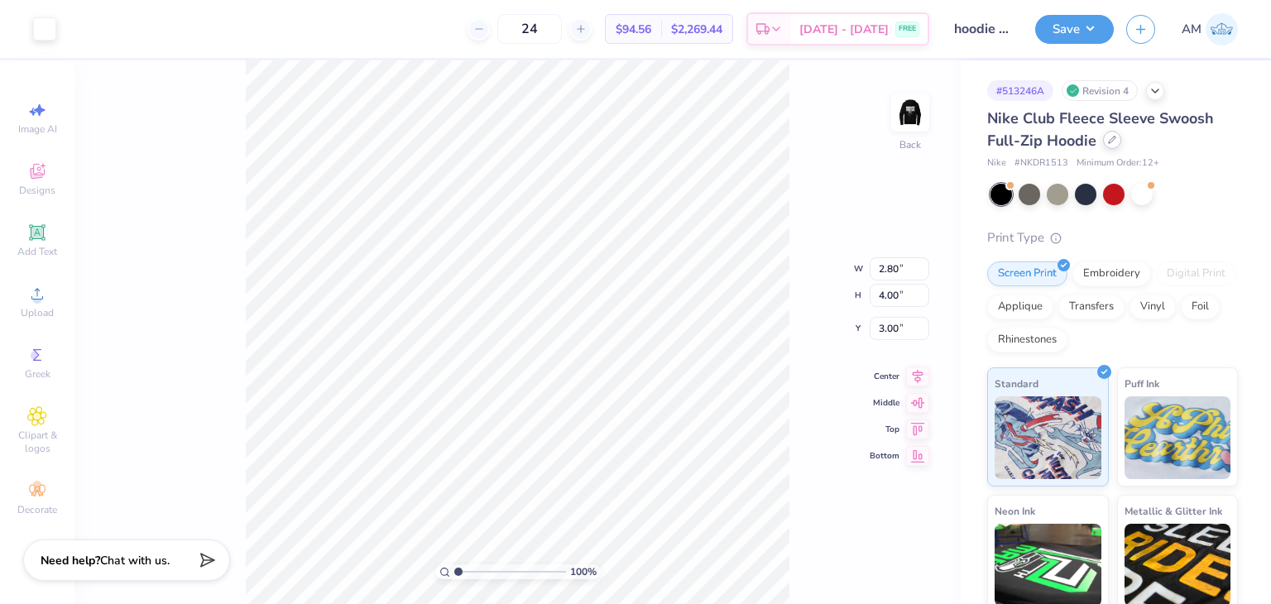
click at [1118, 143] on div at bounding box center [1112, 140] width 18 height 18
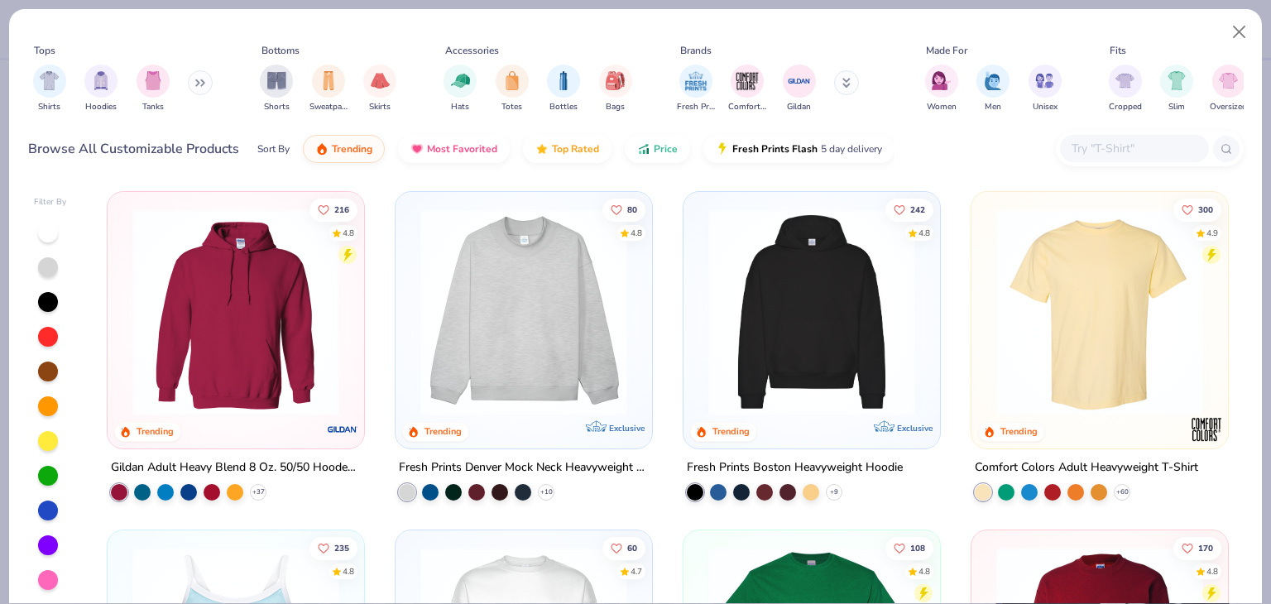
click at [1099, 146] on input "text" at bounding box center [1133, 148] width 127 height 19
paste input "IND280SL"
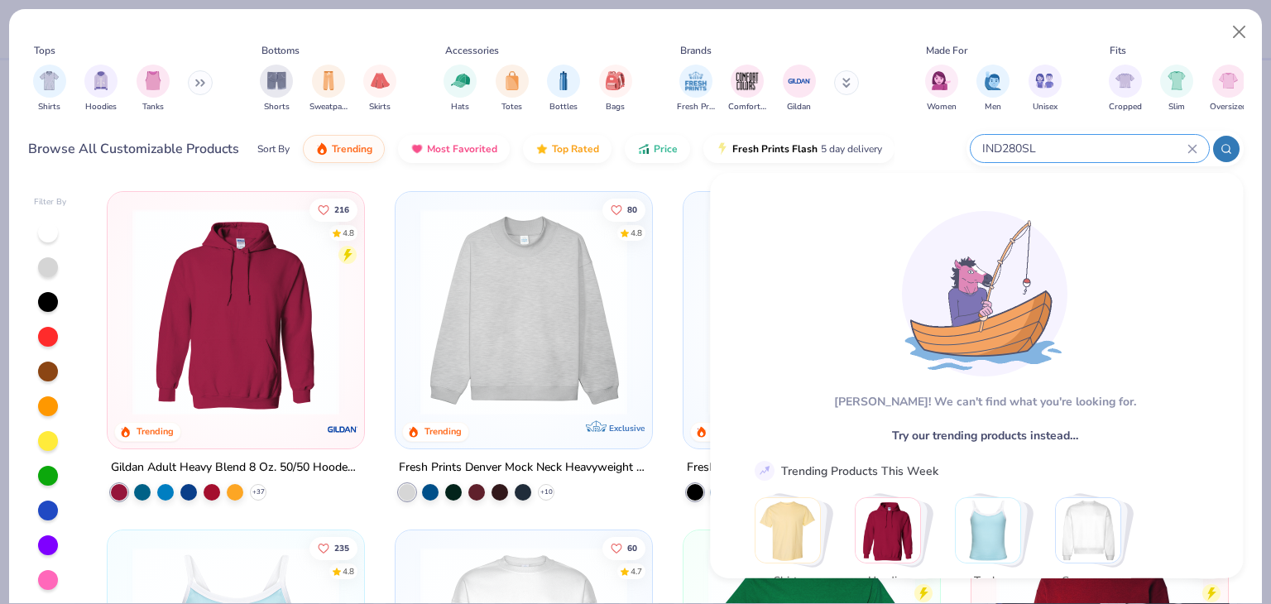
drag, startPoint x: 1037, startPoint y: 146, endPoint x: 999, endPoint y: 145, distance: 38.1
click at [999, 145] on input "IND280SL" at bounding box center [1083, 148] width 207 height 19
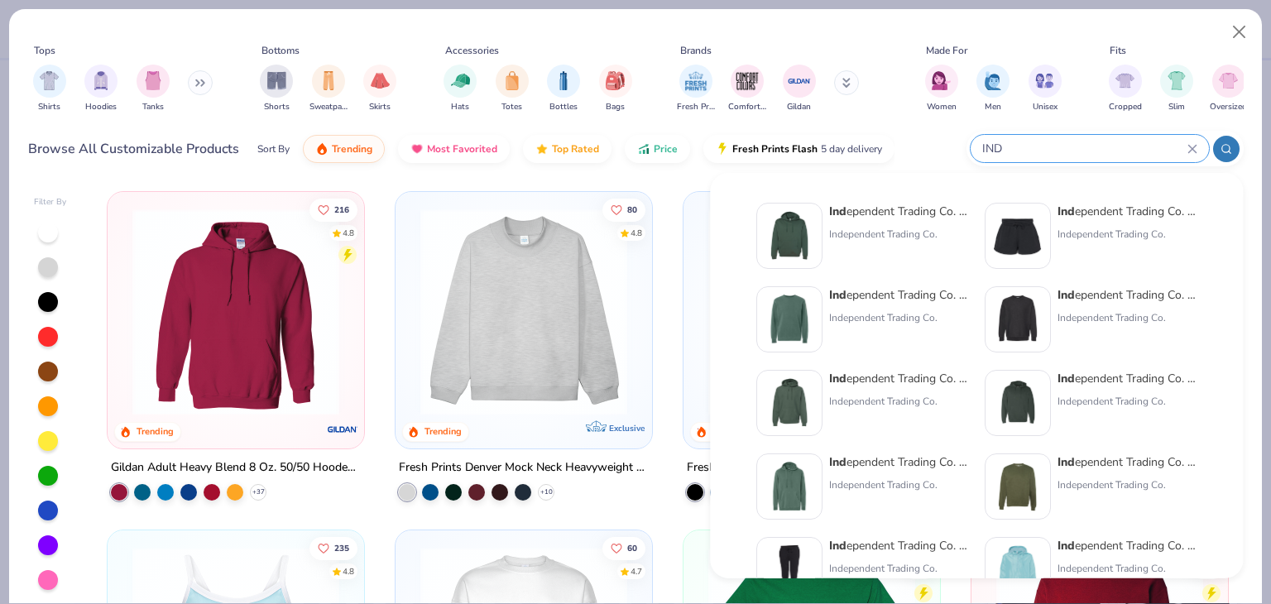
type input "IND"
click at [902, 209] on div "Ind ependent Trading Co. Hooded Sweatshirt" at bounding box center [898, 211] width 139 height 17
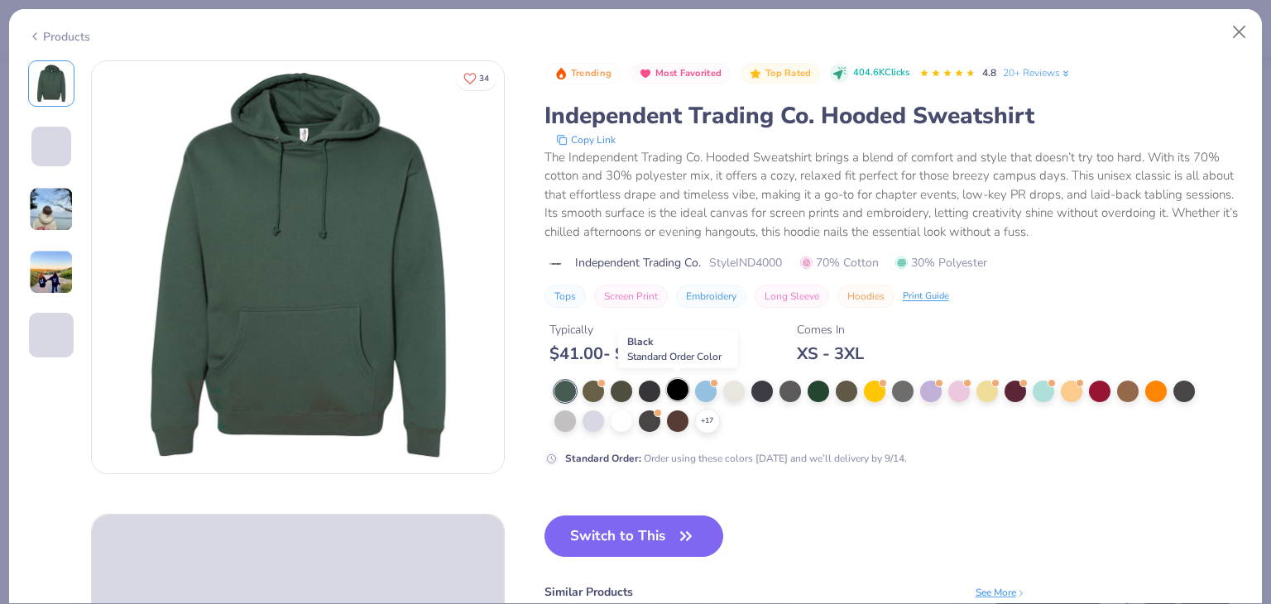
click at [683, 384] on div at bounding box center [678, 390] width 22 height 22
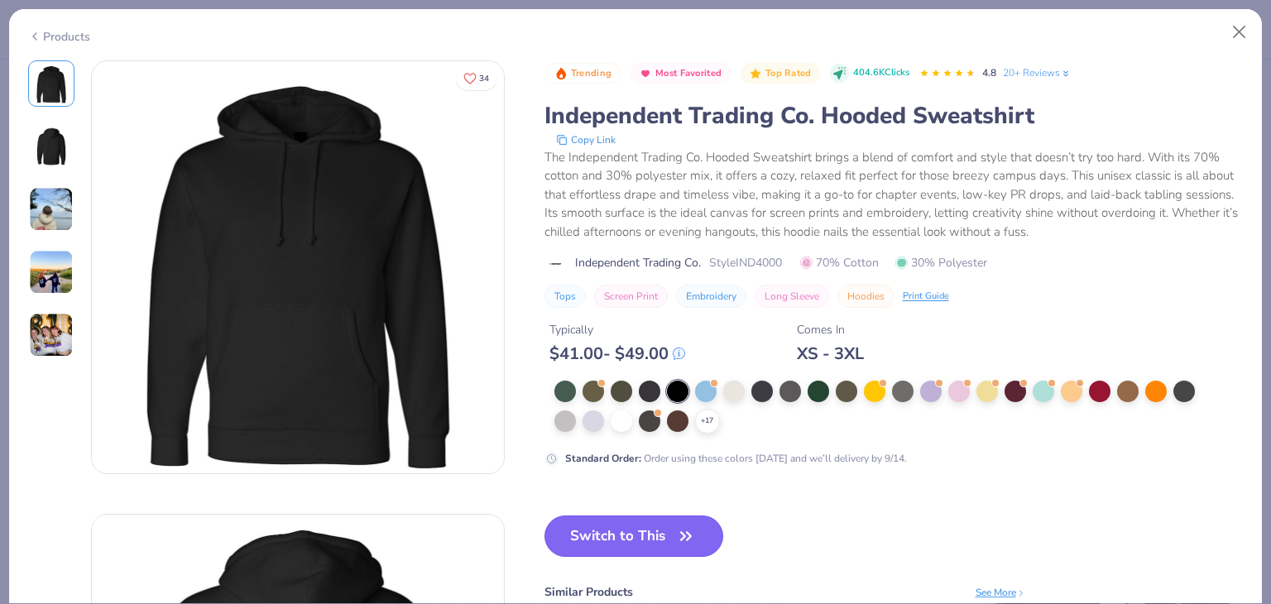
click at [681, 533] on icon "button" at bounding box center [685, 536] width 23 height 23
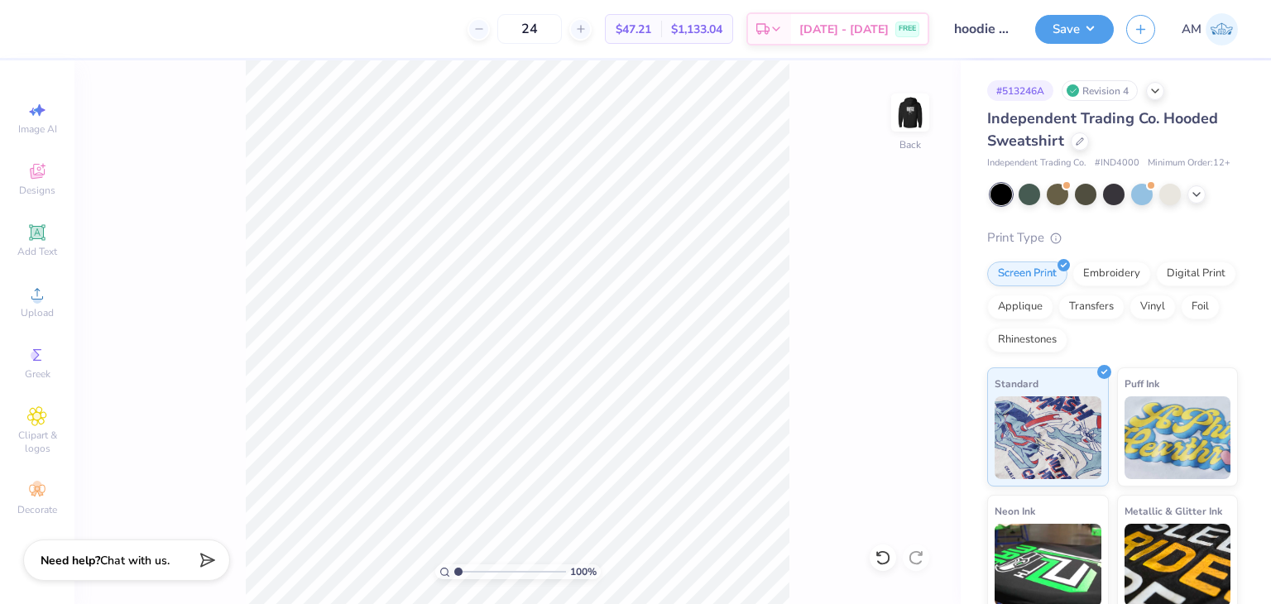
click at [913, 117] on img at bounding box center [909, 112] width 33 height 33
click at [896, 117] on img at bounding box center [910, 112] width 66 height 66
click at [50, 304] on div "Upload" at bounding box center [37, 301] width 58 height 49
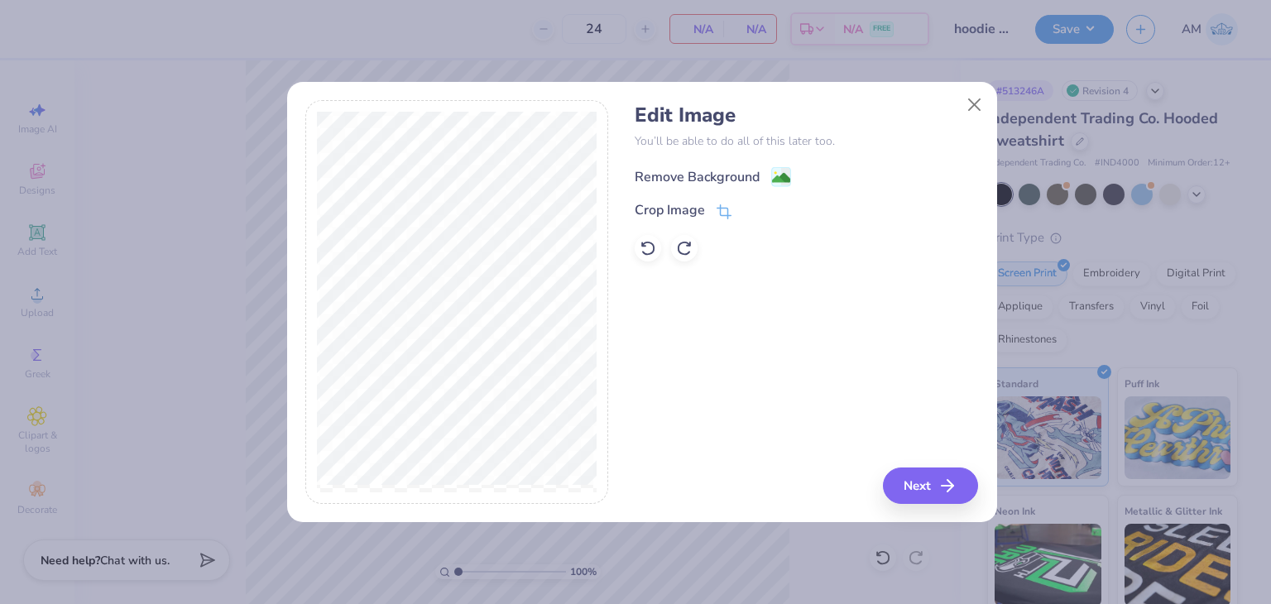
click at [691, 165] on div "Remove Background" at bounding box center [806, 175] width 343 height 21
click at [693, 175] on div "Remove Background" at bounding box center [697, 177] width 125 height 20
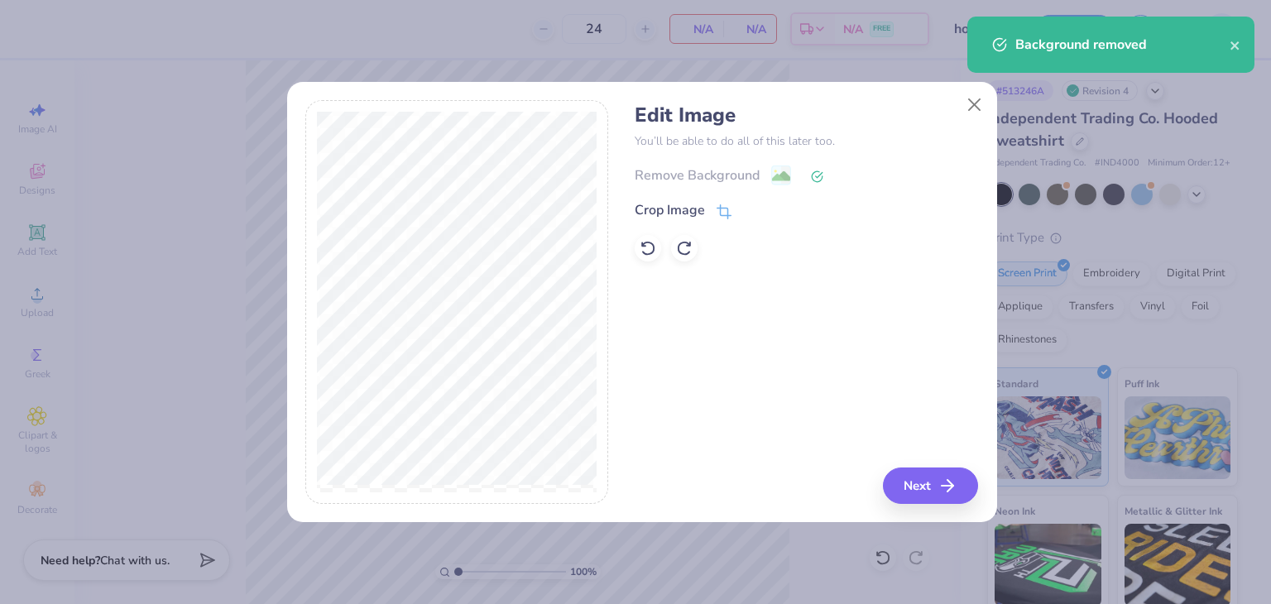
click at [927, 509] on div "Edit Image You’ll be able to do all of this later too. Remove Background Crop I…" at bounding box center [642, 311] width 710 height 422
click at [926, 498] on button "Next" at bounding box center [932, 485] width 95 height 36
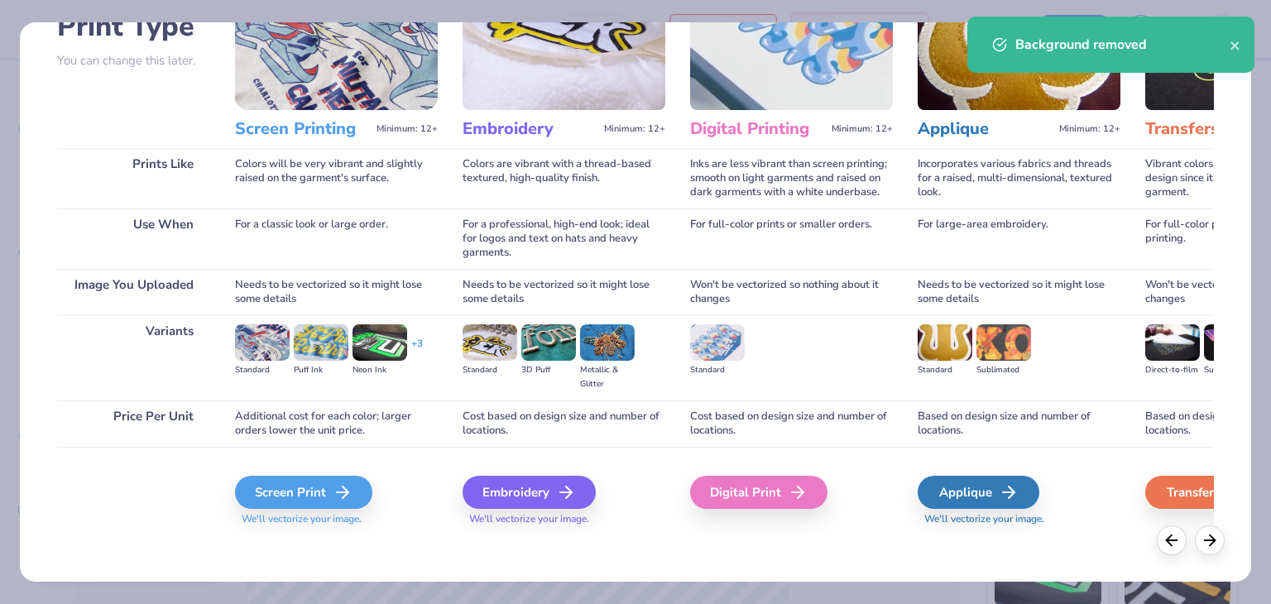
scroll to position [138, 0]
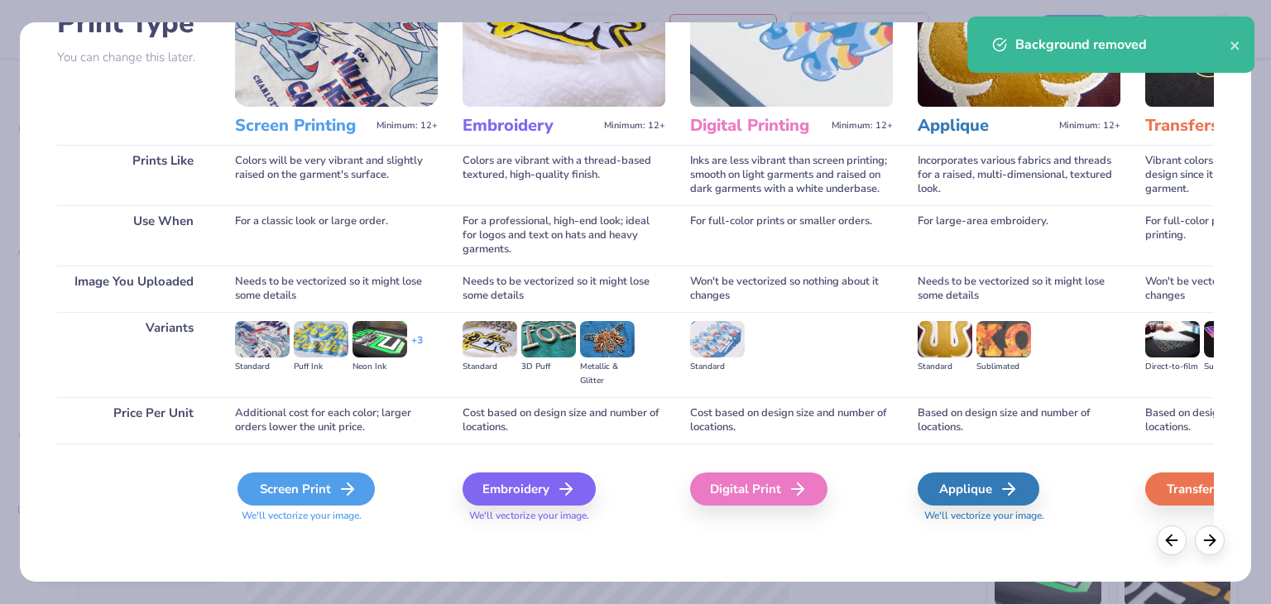
click at [362, 484] on div "Screen Print" at bounding box center [305, 488] width 137 height 33
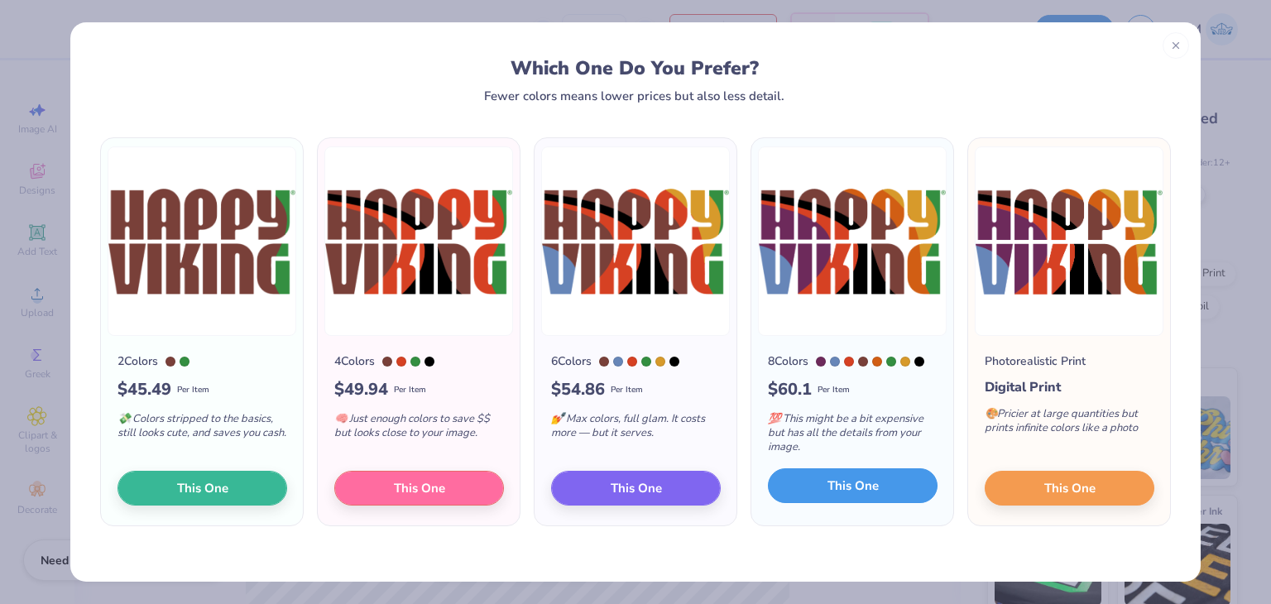
click at [907, 491] on button "This One" at bounding box center [853, 485] width 170 height 35
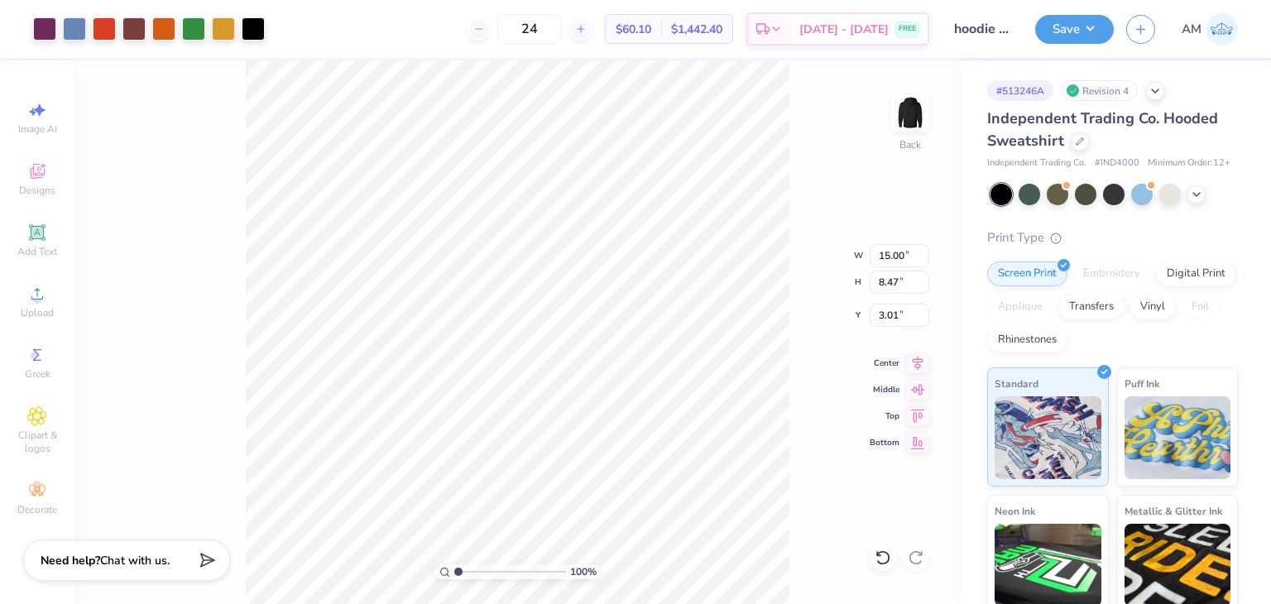
type input "10.97"
type input "6.20"
type input "12.39"
type input "7.00"
type input "3.00"
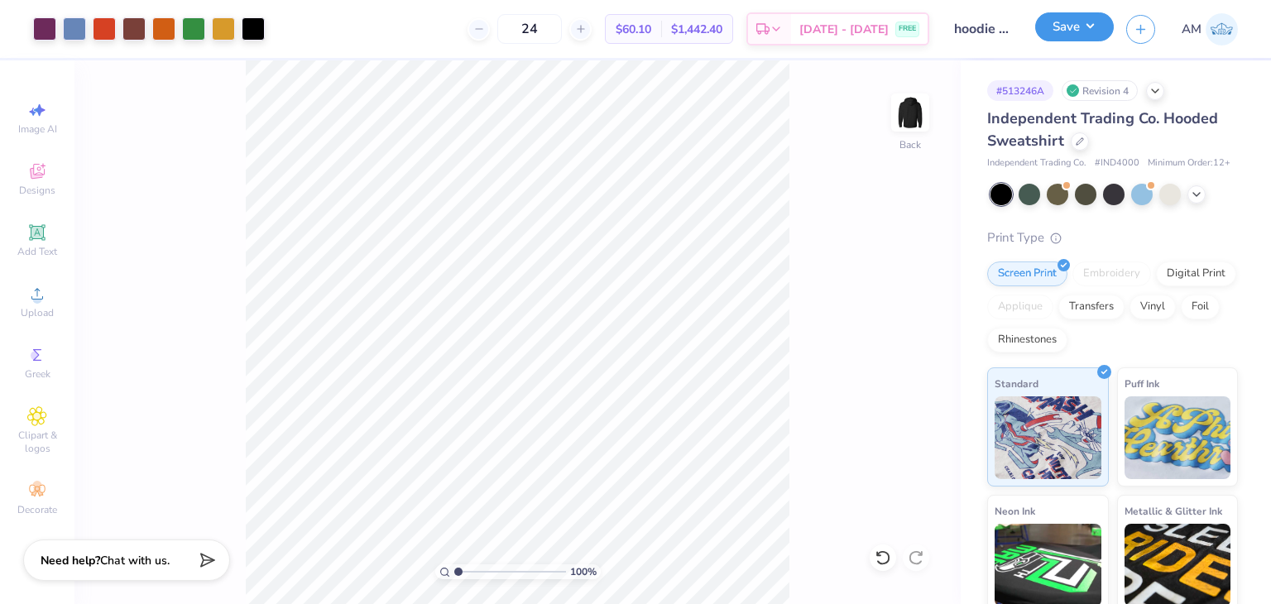
click at [1065, 30] on button "Save" at bounding box center [1074, 26] width 79 height 29
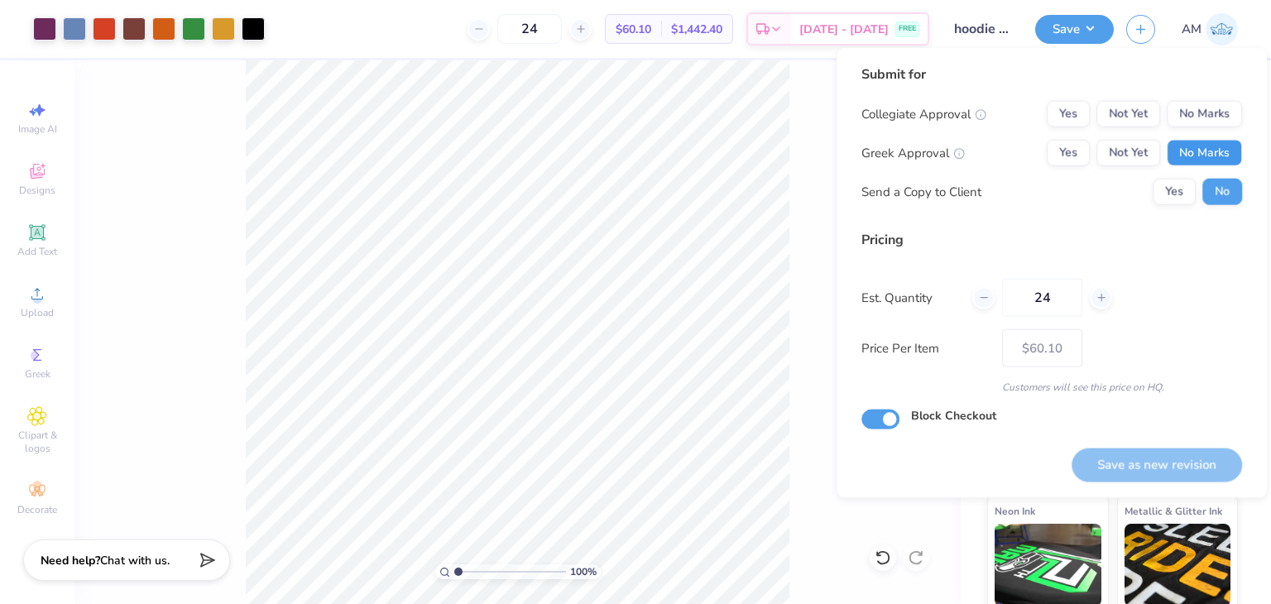
click at [1195, 149] on button "No Marks" at bounding box center [1203, 153] width 75 height 26
click at [1192, 127] on div "Collegiate Approval Yes Not Yet No Marks Greek Approval Yes Not Yet No Marks Se…" at bounding box center [1051, 153] width 381 height 104
click at [1198, 116] on button "No Marks" at bounding box center [1203, 114] width 75 height 26
click at [1214, 462] on button "Save as new revision" at bounding box center [1156, 465] width 170 height 34
type input "$60.10"
